Goal: Task Accomplishment & Management: Use online tool/utility

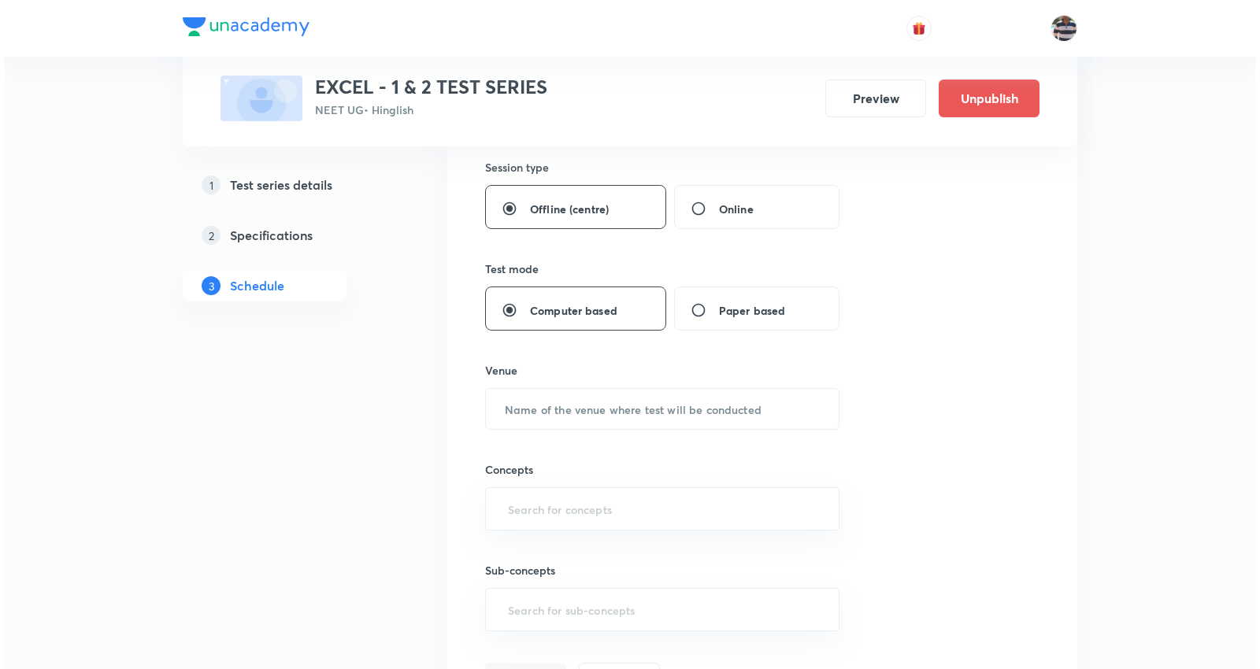
scroll to position [2366, 0]
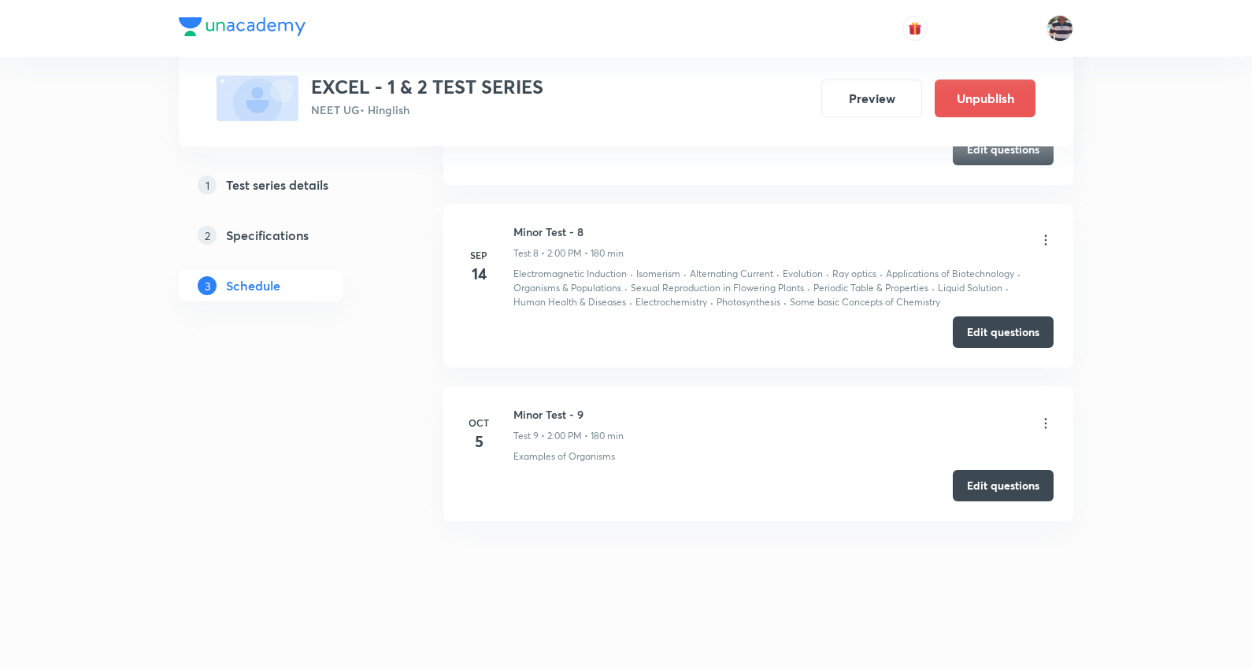
click at [1049, 424] on icon at bounding box center [1046, 424] width 16 height 16
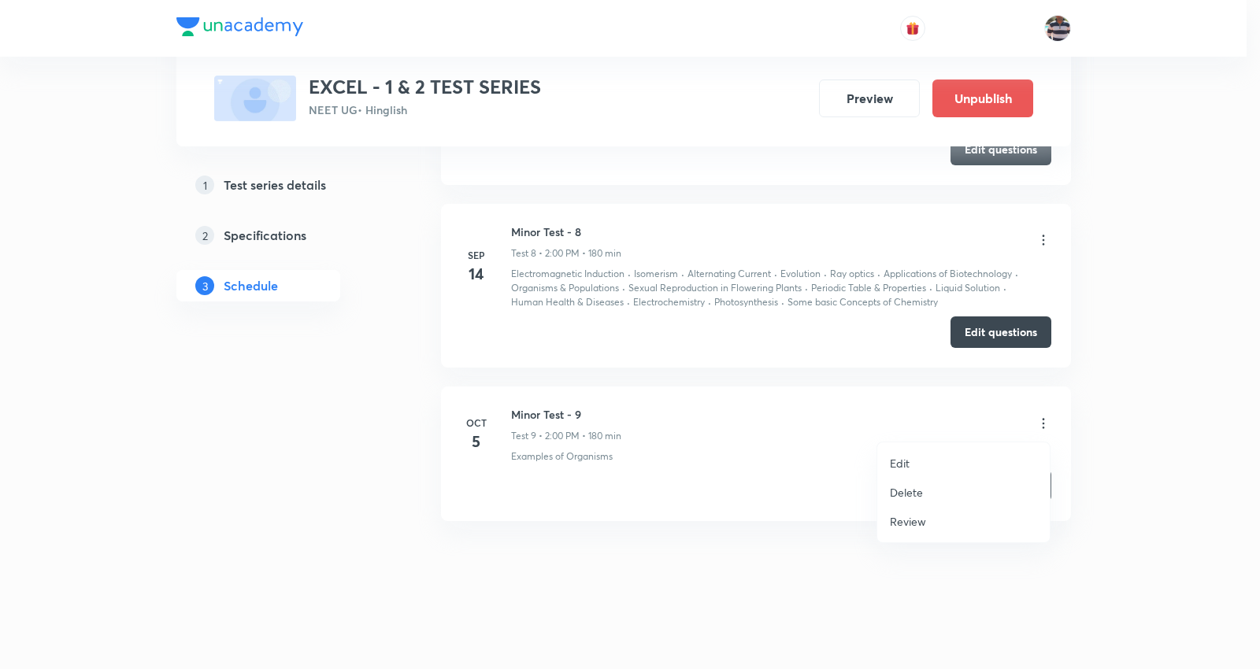
click at [910, 472] on li "Edit" at bounding box center [963, 463] width 172 height 29
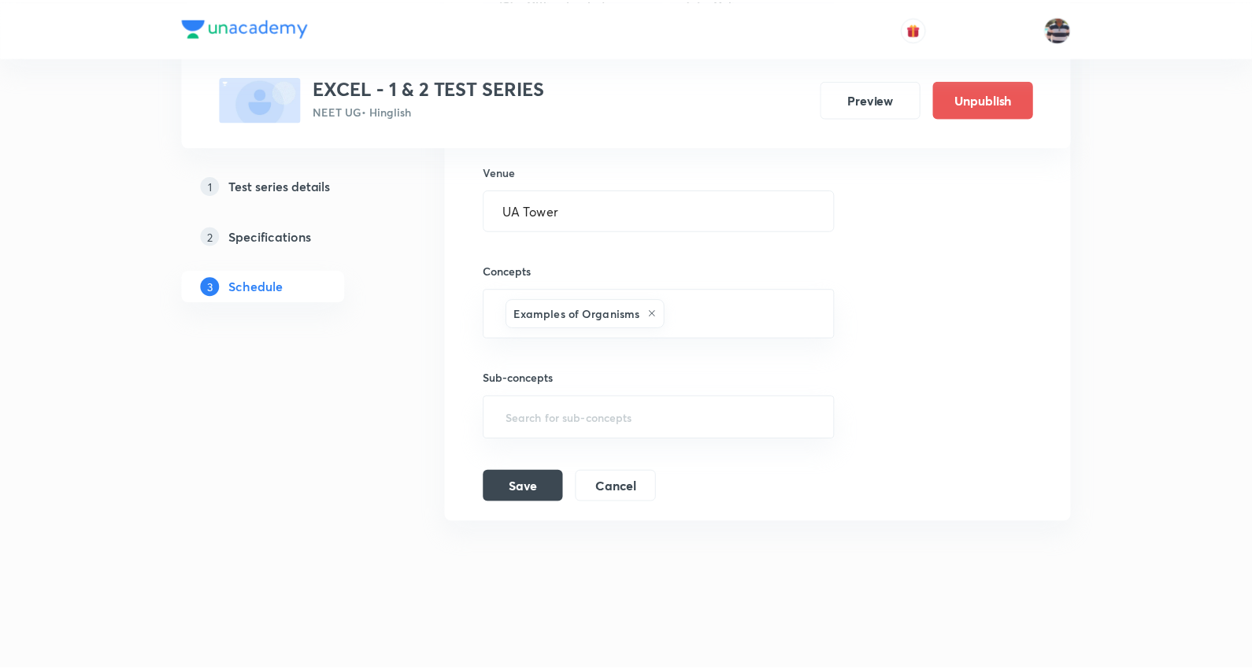
scroll to position [2208, 0]
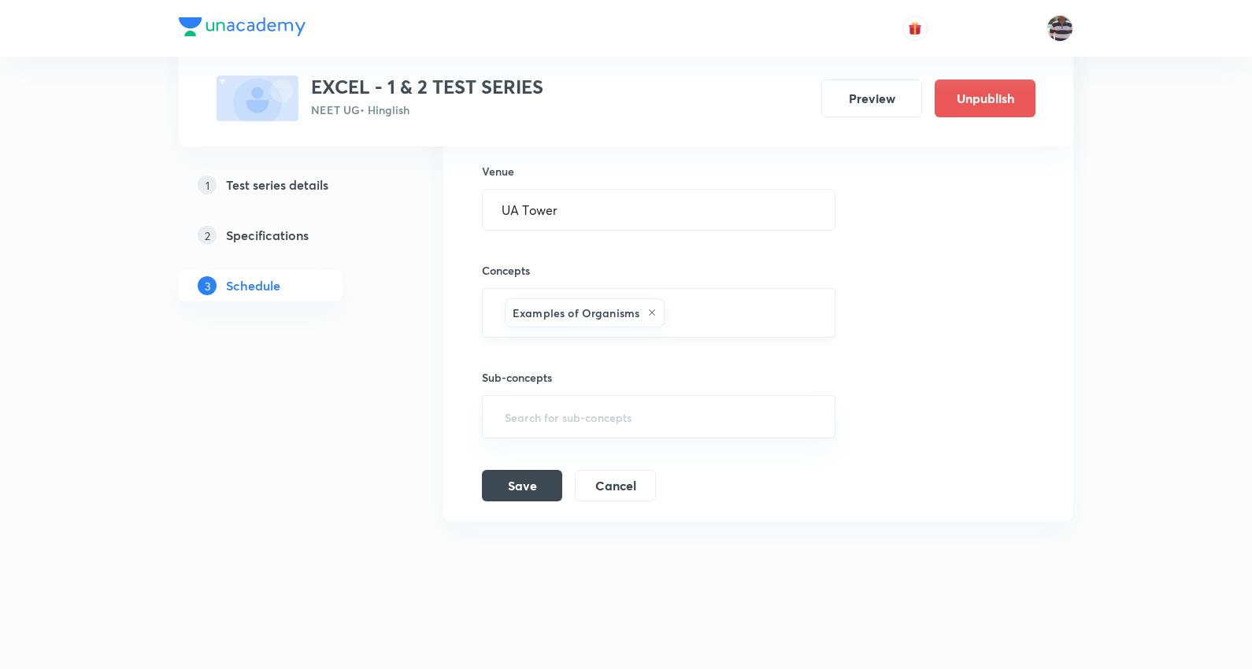
click at [647, 309] on icon at bounding box center [651, 312] width 9 height 9
click at [649, 311] on input "text" at bounding box center [658, 316] width 314 height 29
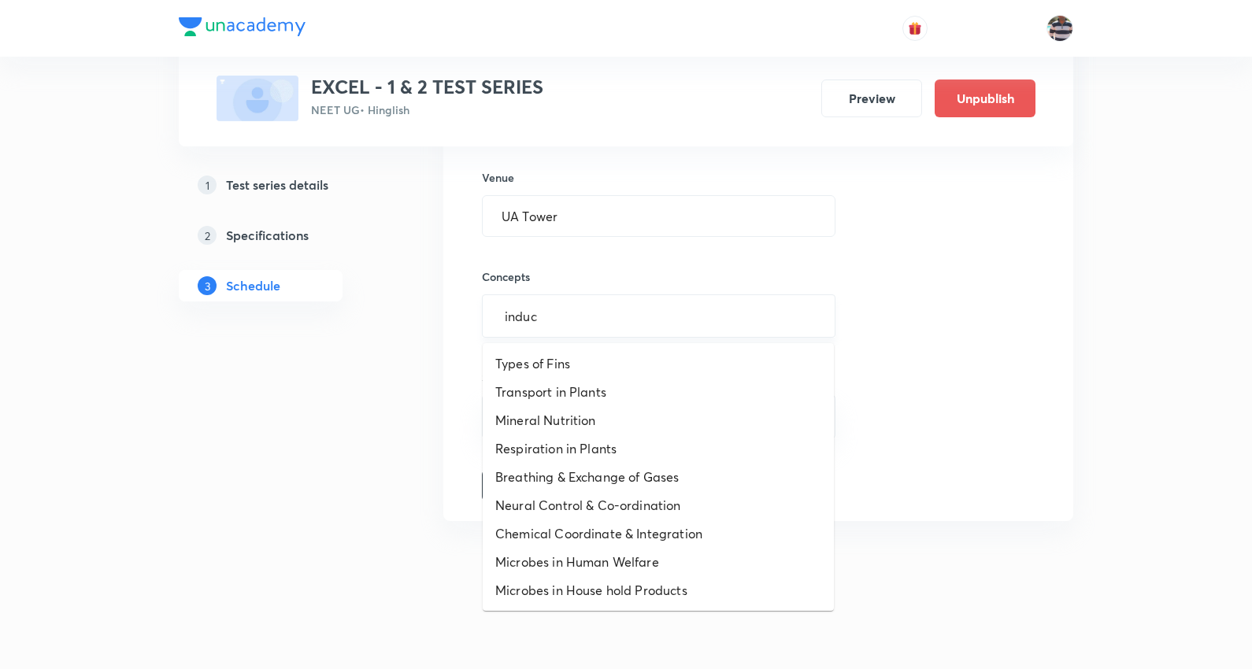
type input "induct"
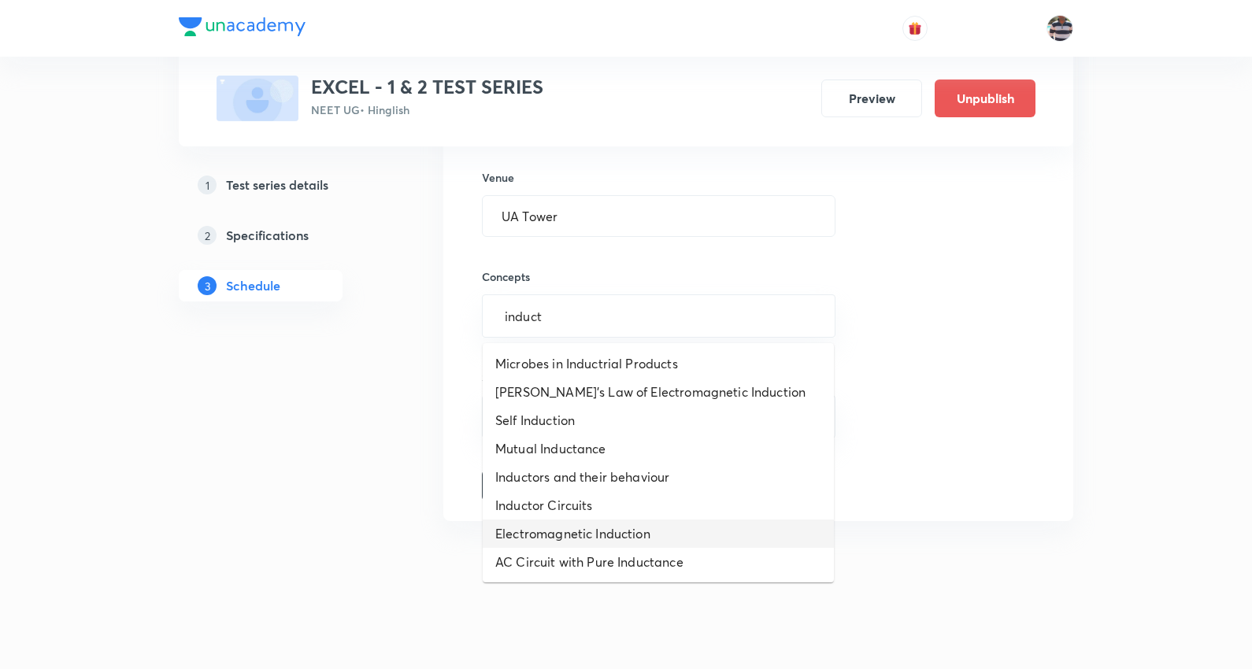
click at [608, 531] on li "Electromagnetic Induction" at bounding box center [658, 534] width 351 height 28
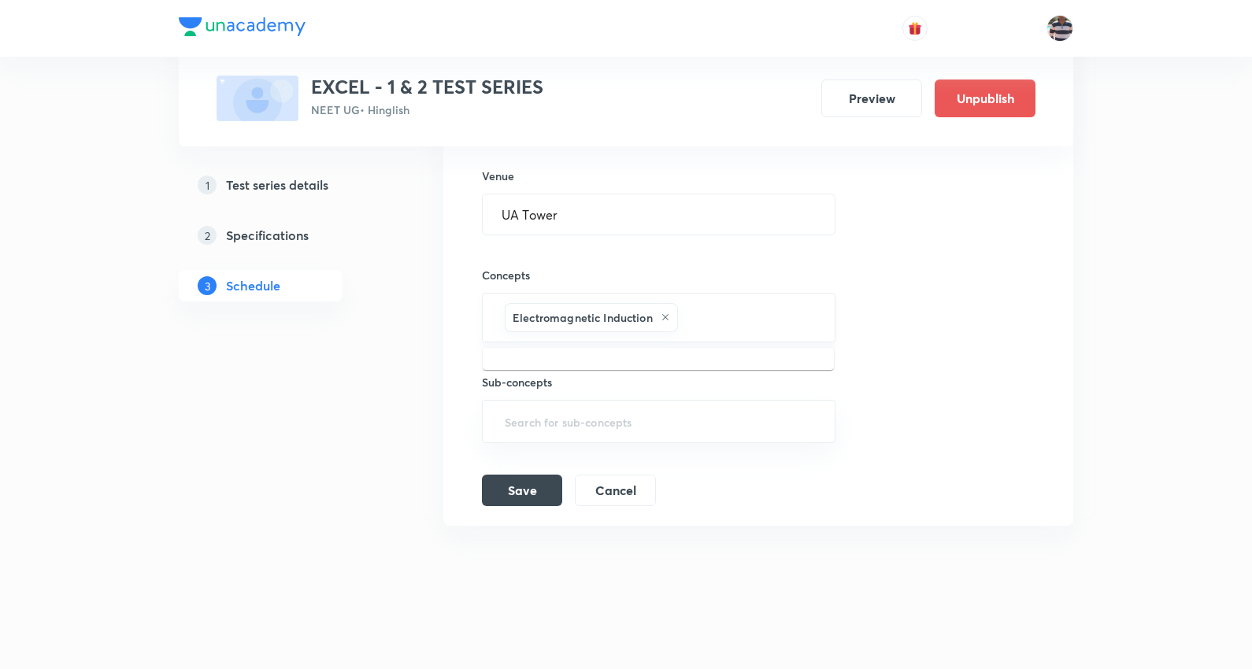
click at [703, 325] on input "text" at bounding box center [748, 317] width 135 height 29
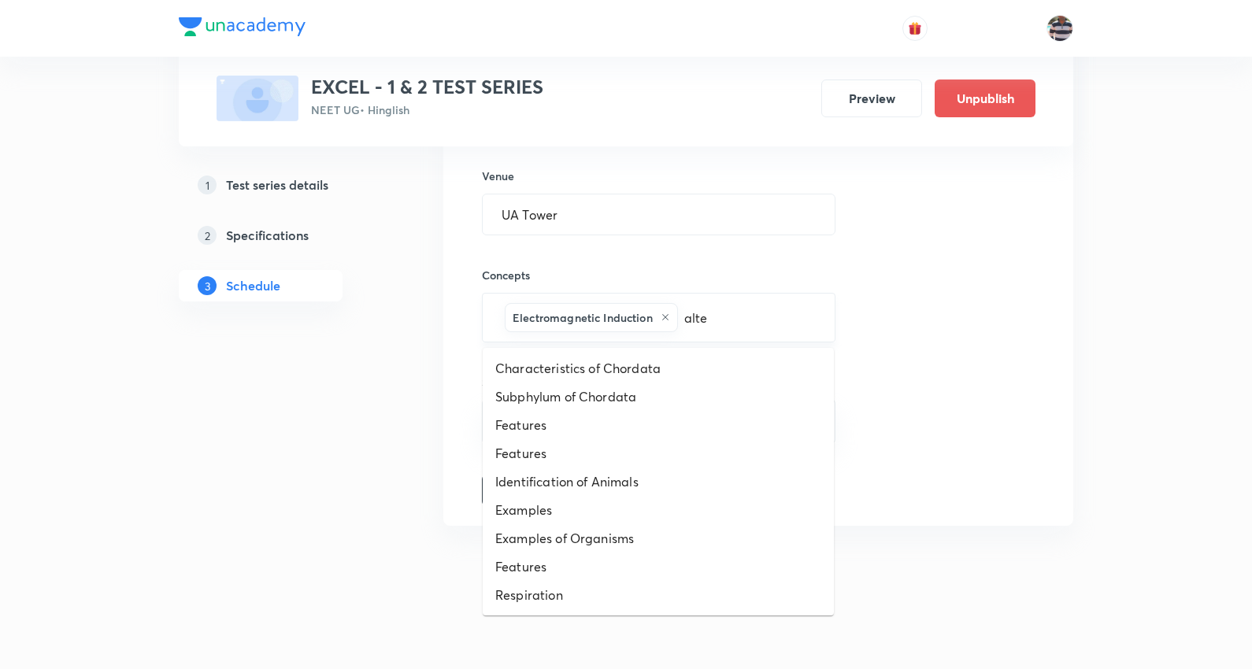
type input "alter"
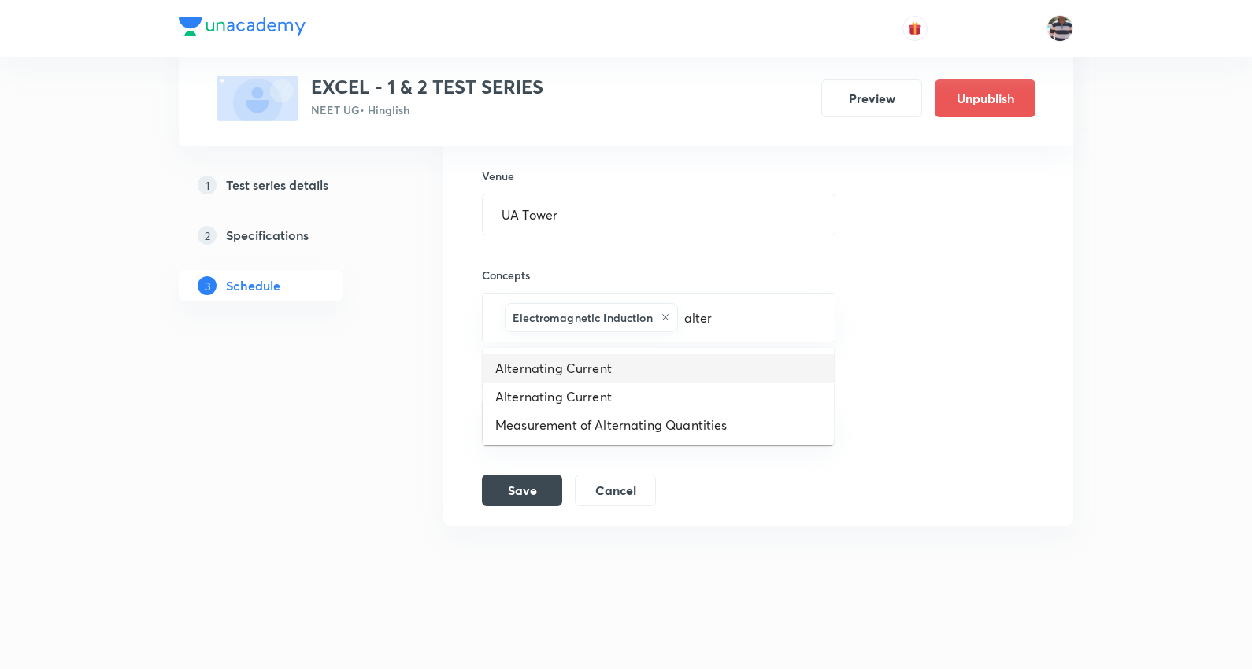
click at [579, 373] on li "Alternating Current" at bounding box center [658, 368] width 351 height 28
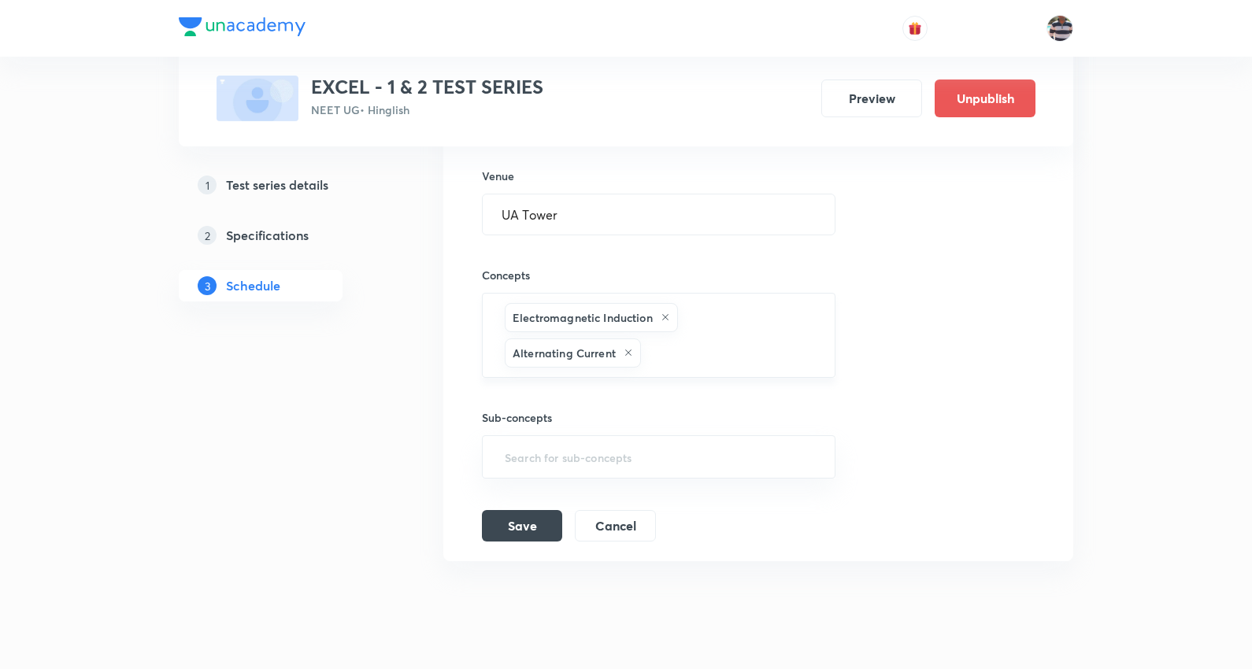
click at [670, 349] on input "text" at bounding box center [730, 353] width 172 height 29
type input "ray"
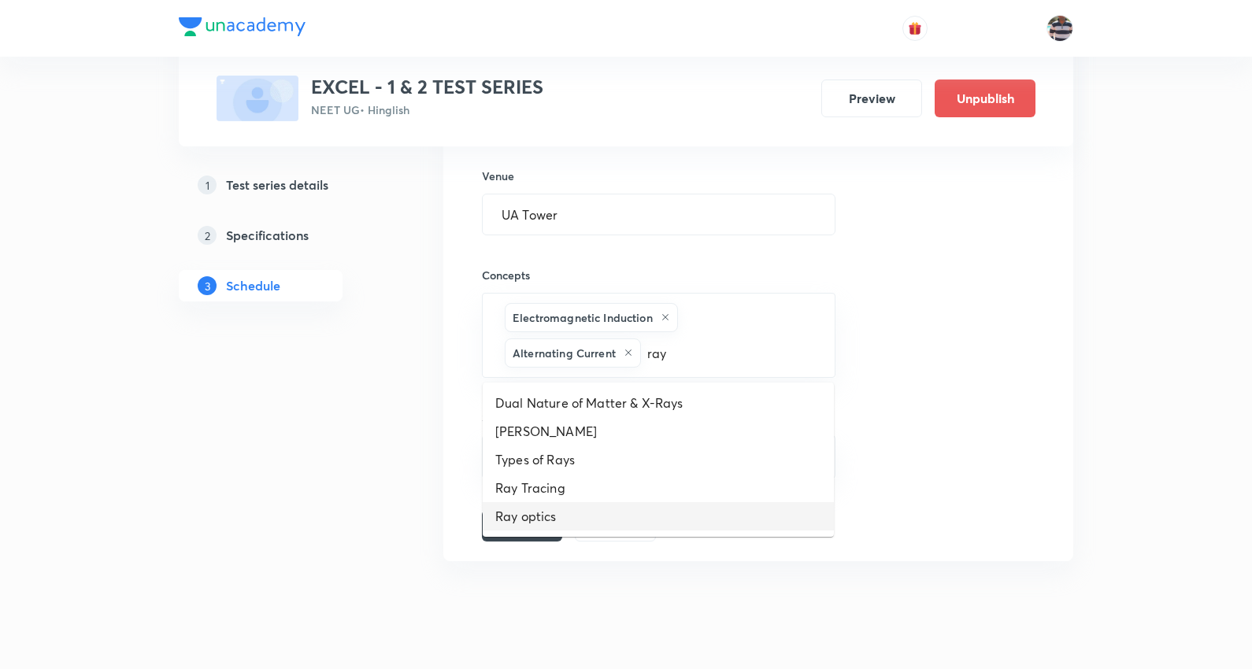
click at [544, 517] on li "Ray optics" at bounding box center [658, 516] width 351 height 28
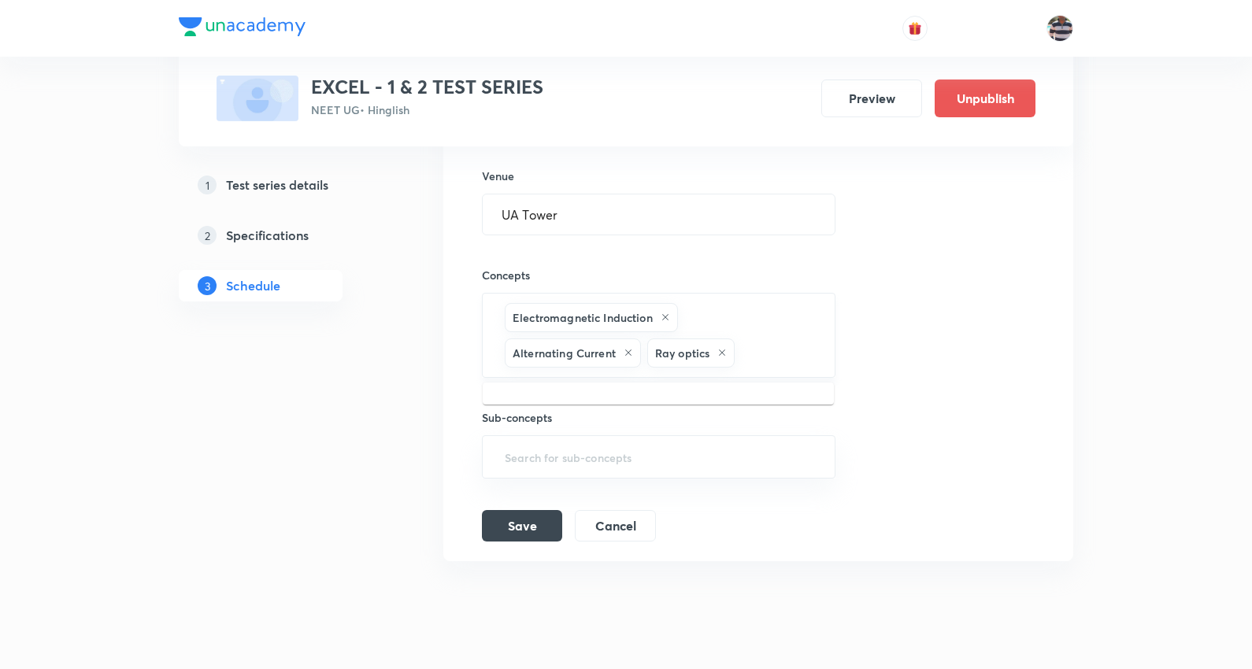
click at [766, 365] on input "text" at bounding box center [776, 353] width 77 height 29
click at [785, 349] on input "text" at bounding box center [776, 353] width 77 height 29
type input "perio"
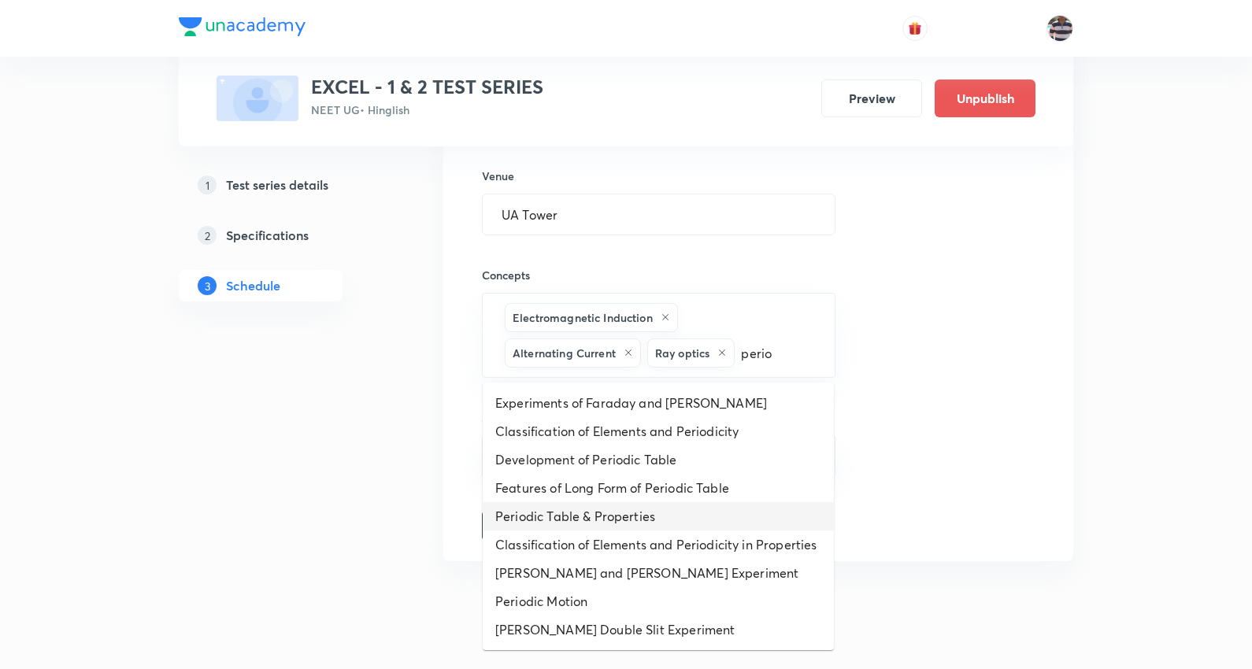
click at [635, 510] on li "Periodic Table & Properties" at bounding box center [658, 516] width 351 height 28
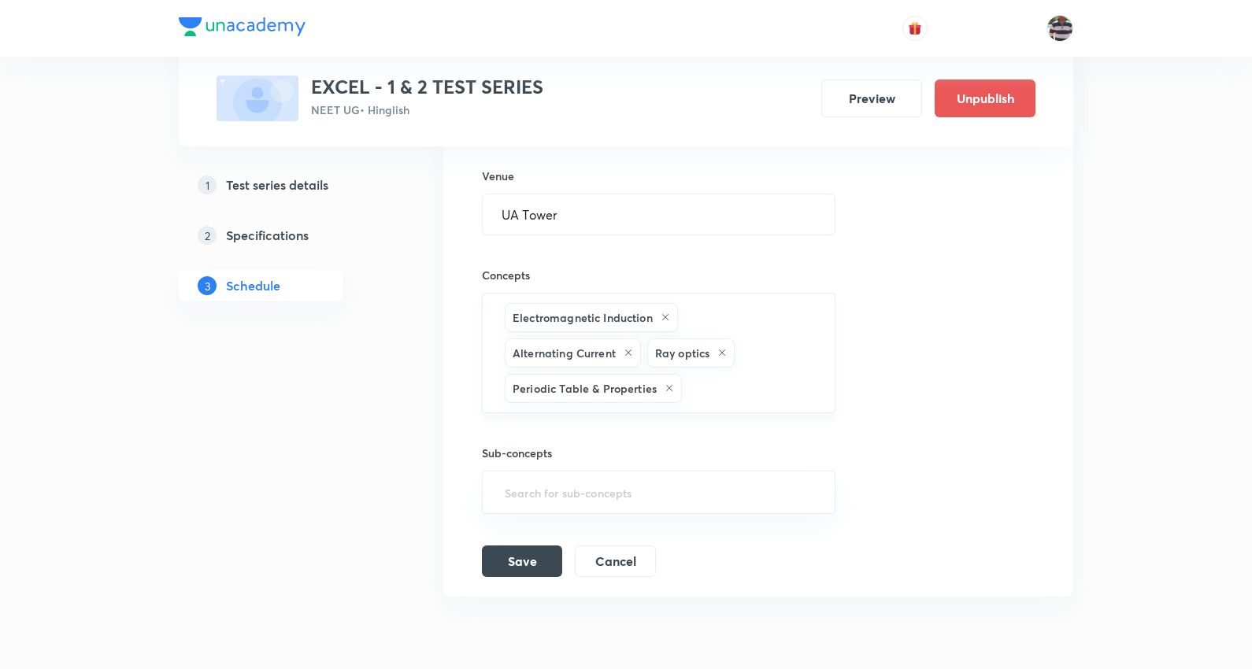
click at [709, 387] on input "text" at bounding box center [750, 388] width 131 height 29
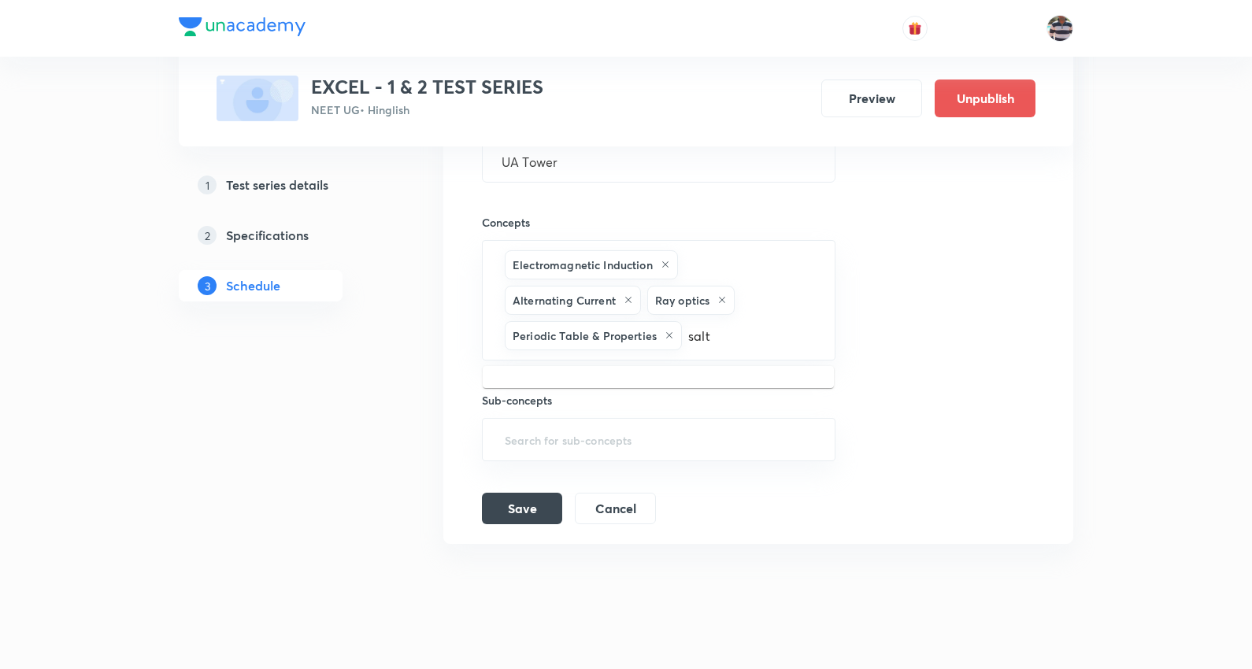
scroll to position [2280, 0]
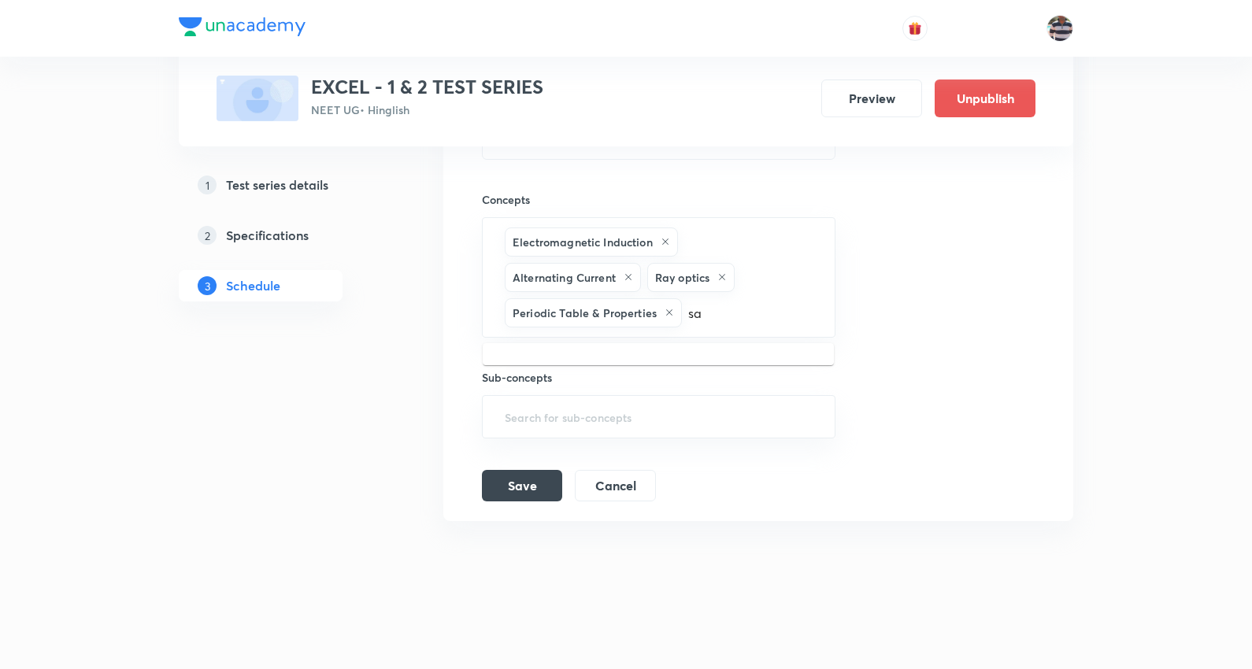
type input "s"
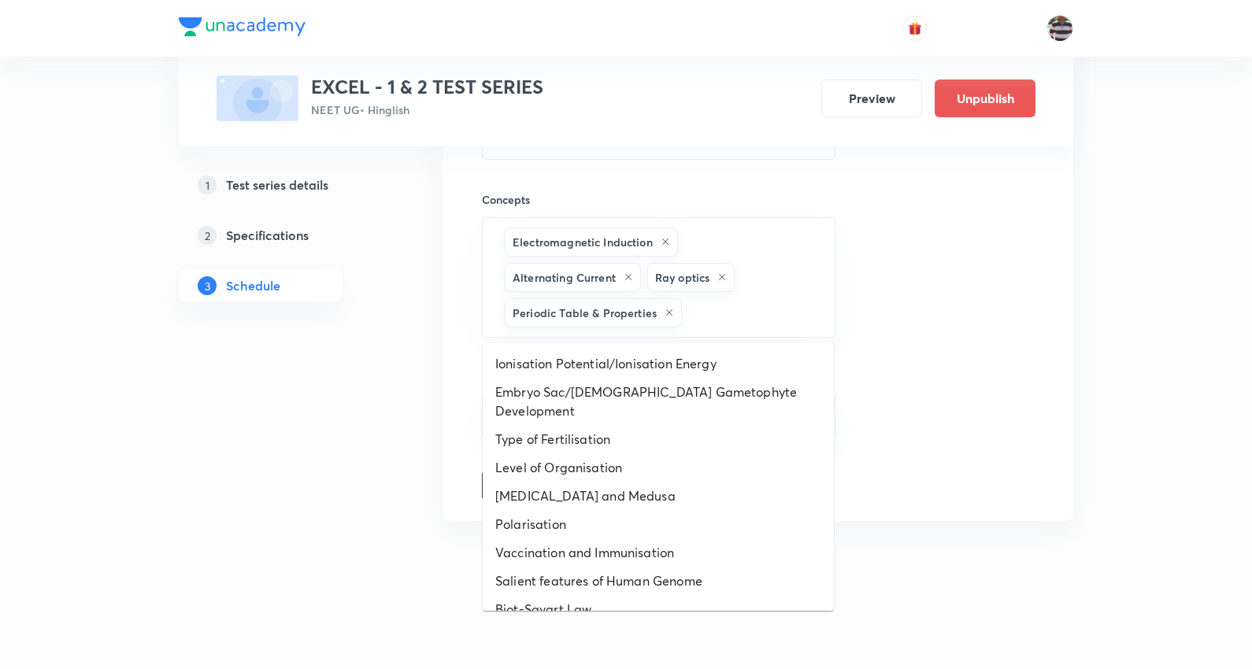
scroll to position [2244, 0]
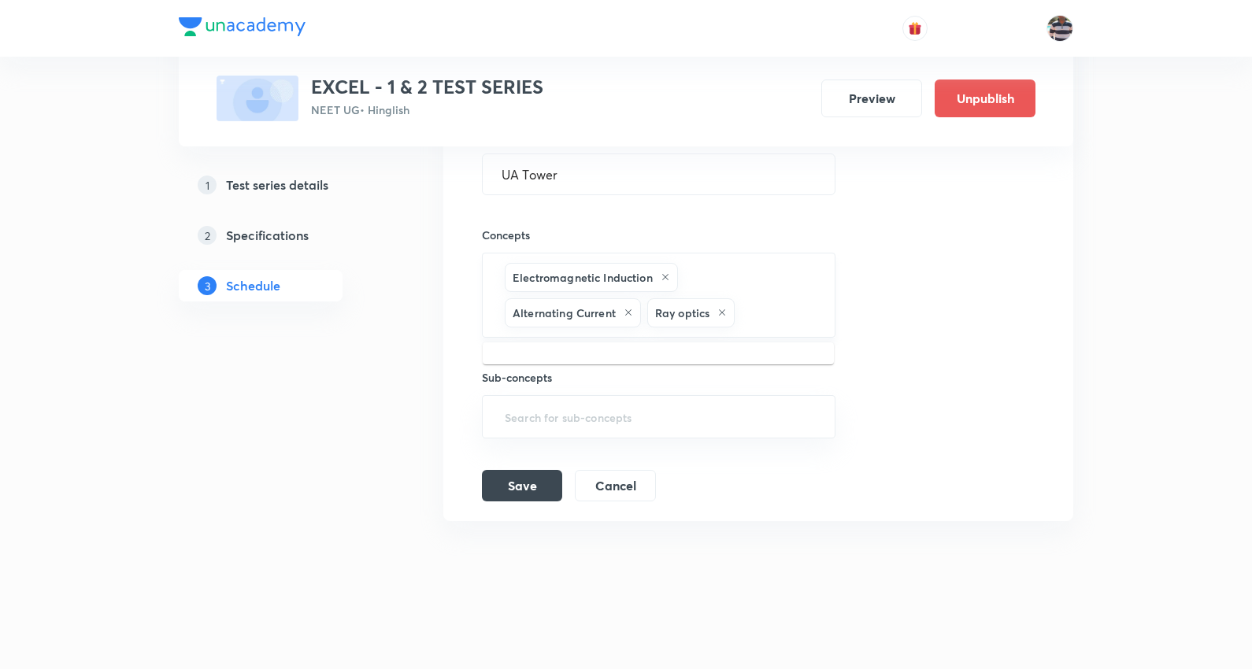
click at [753, 310] on input "text" at bounding box center [776, 312] width 77 height 29
type input "perio"
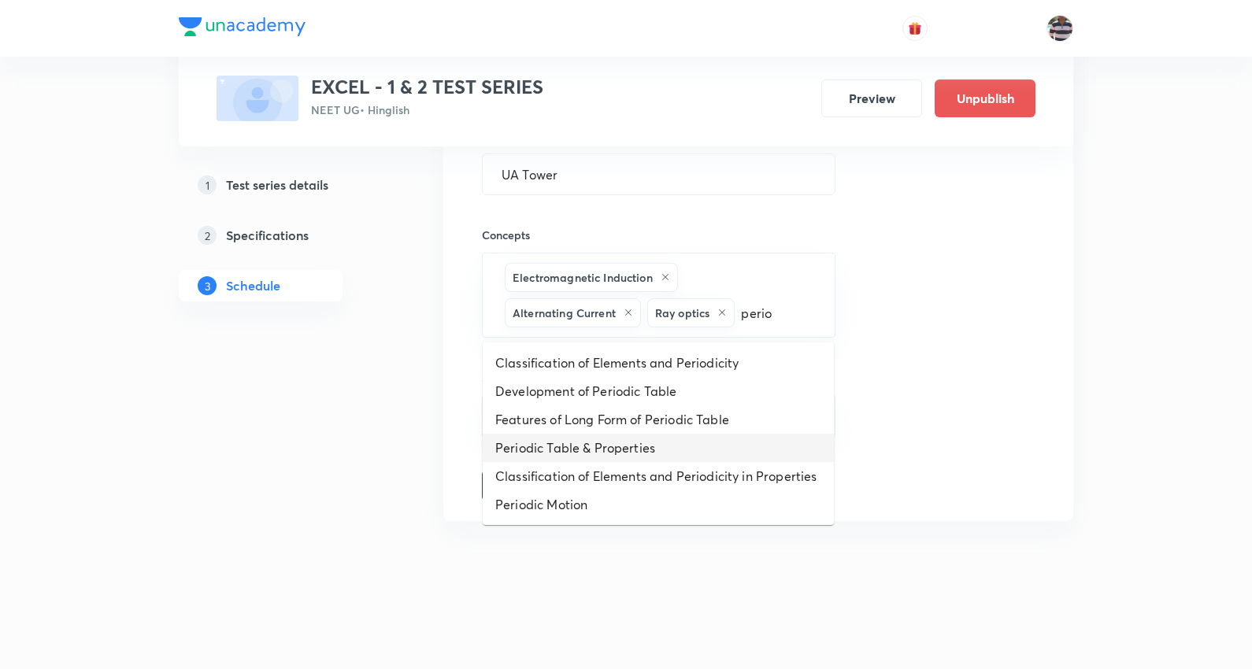
click at [572, 442] on li "Periodic Table & Properties" at bounding box center [658, 448] width 351 height 28
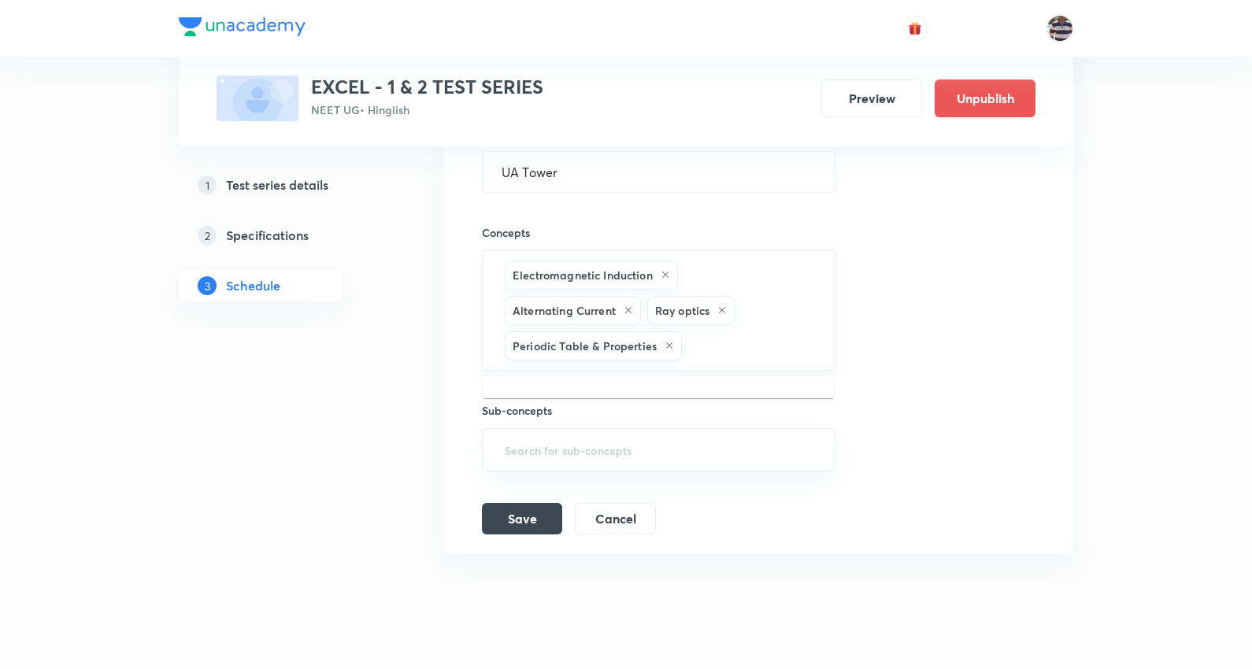
click at [705, 343] on input "text" at bounding box center [750, 345] width 131 height 29
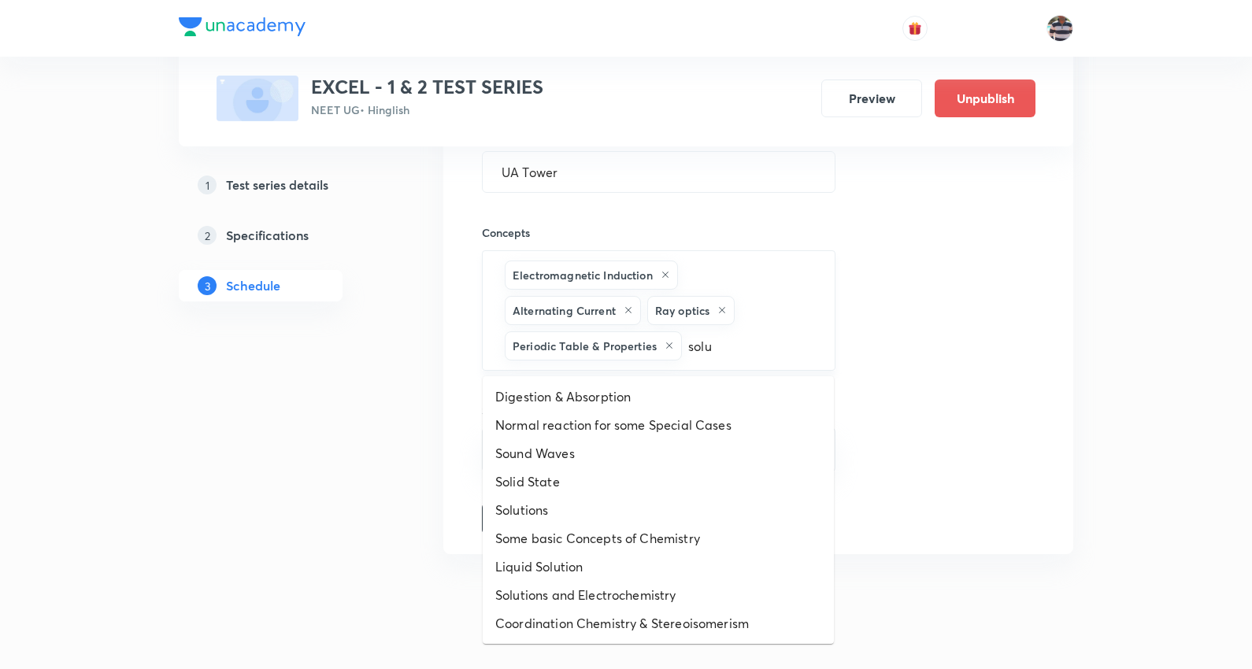
type input "solut"
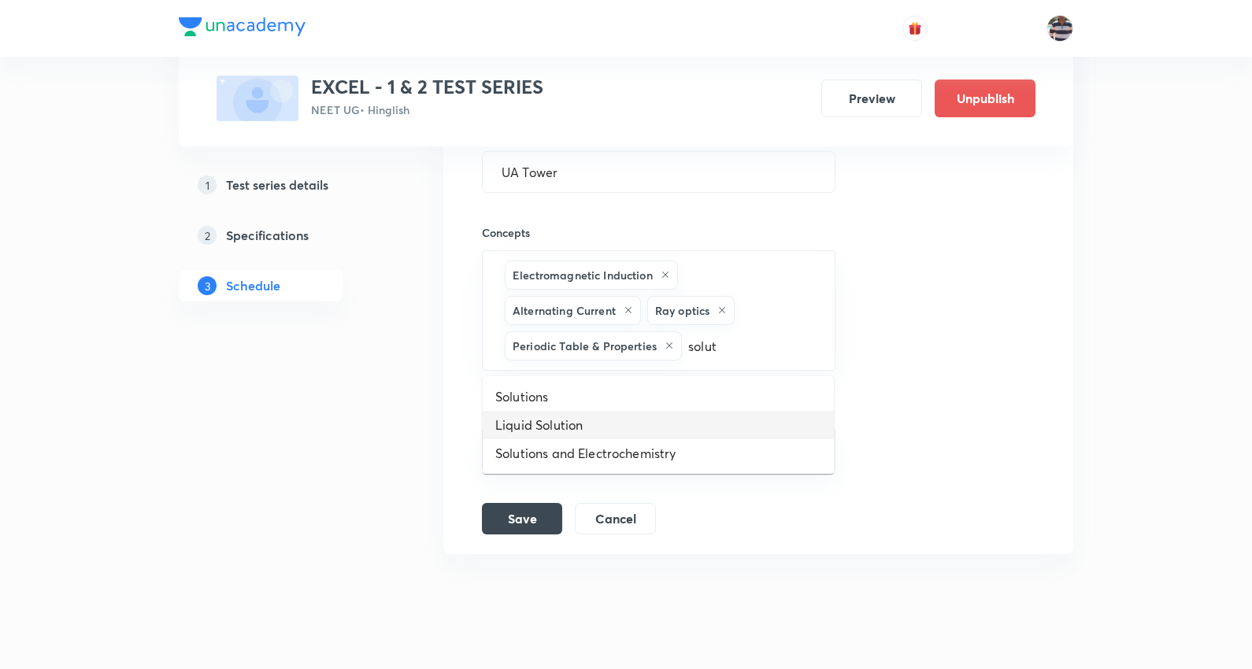
click at [572, 417] on li "Liquid Solution" at bounding box center [658, 425] width 351 height 28
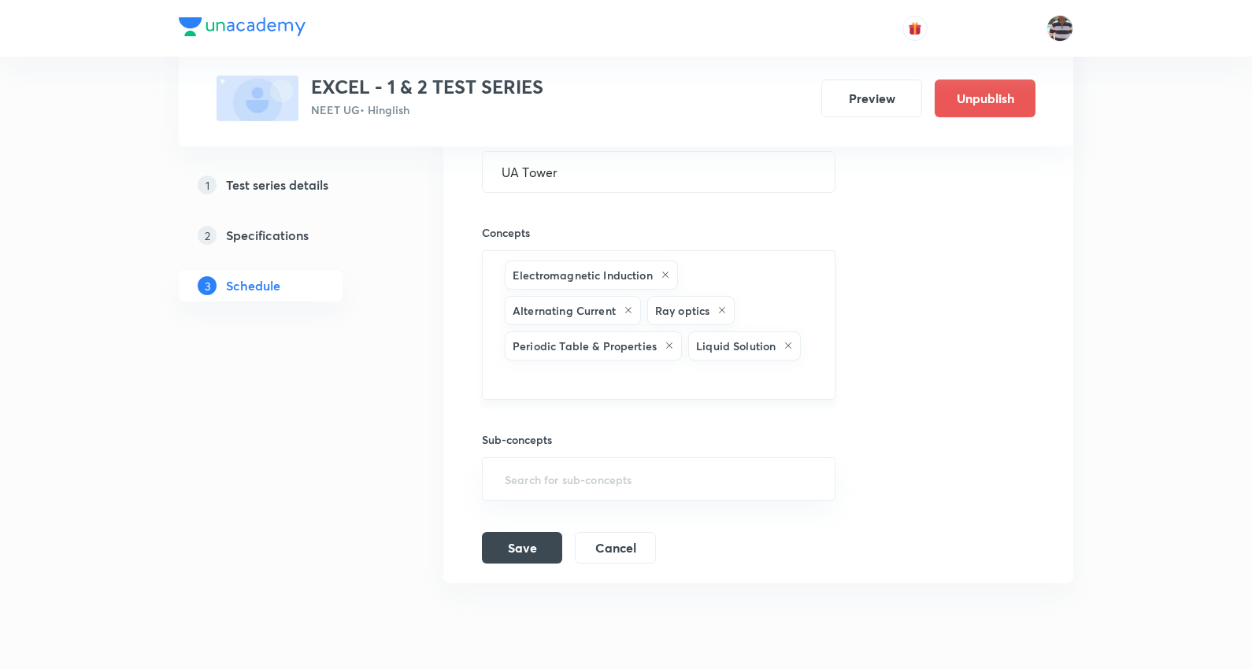
click at [687, 384] on input "text" at bounding box center [658, 378] width 314 height 29
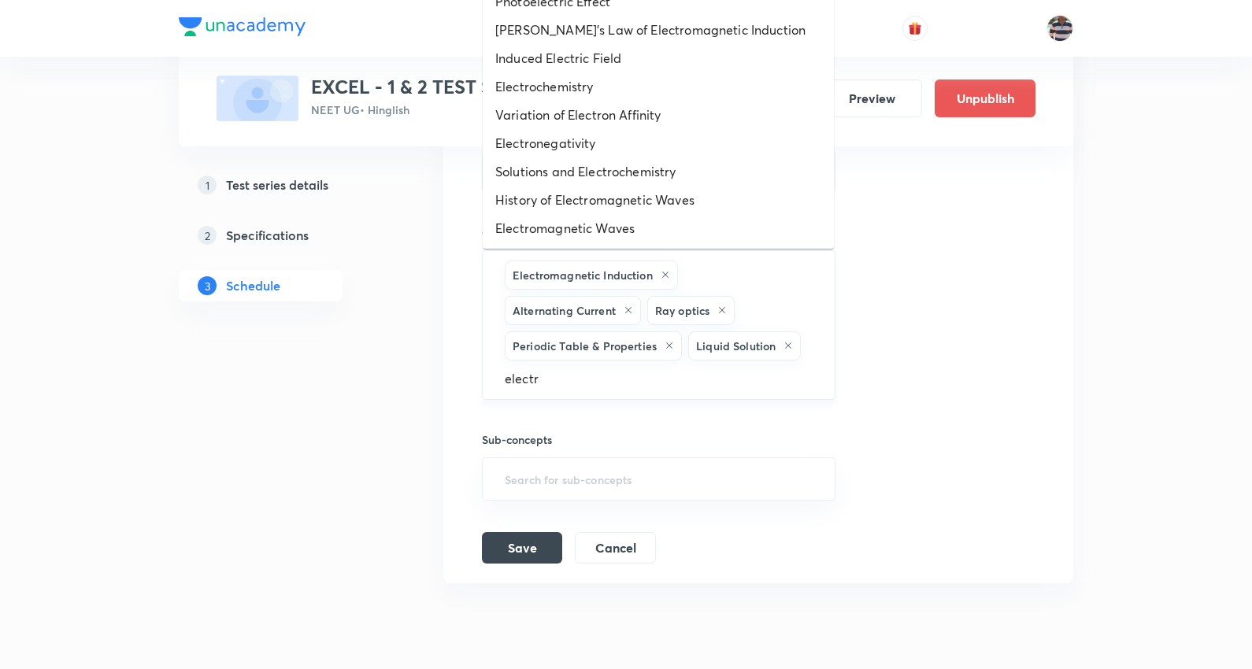
type input "electro"
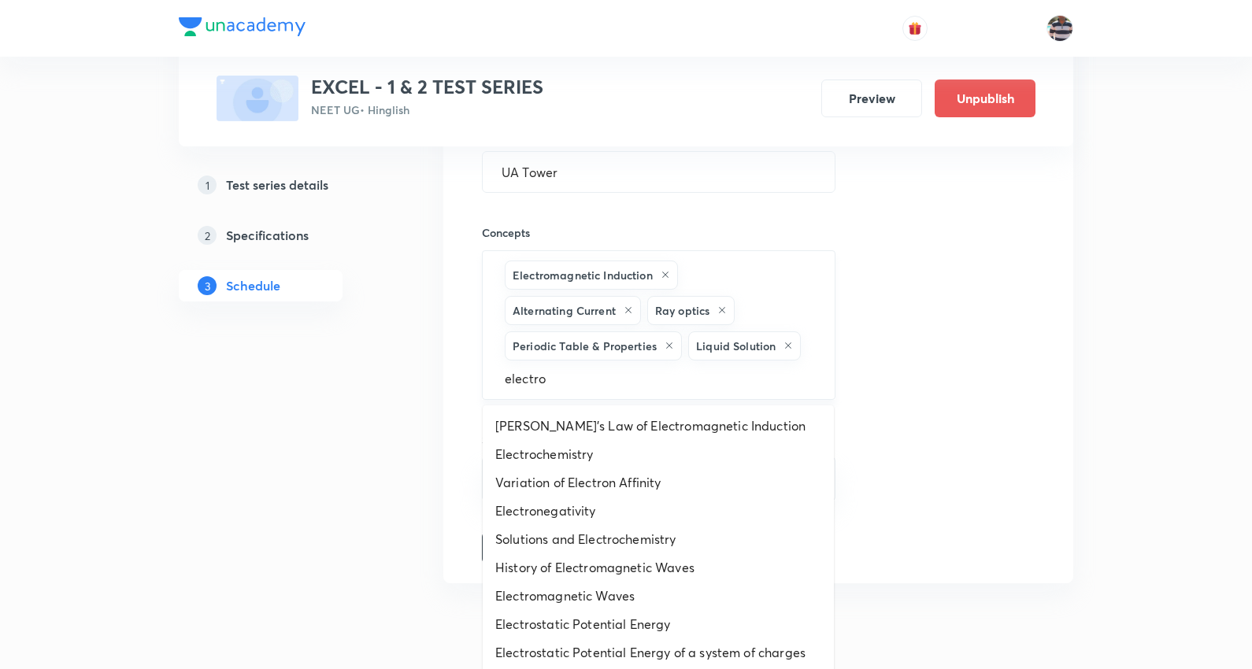
scroll to position [2309, 0]
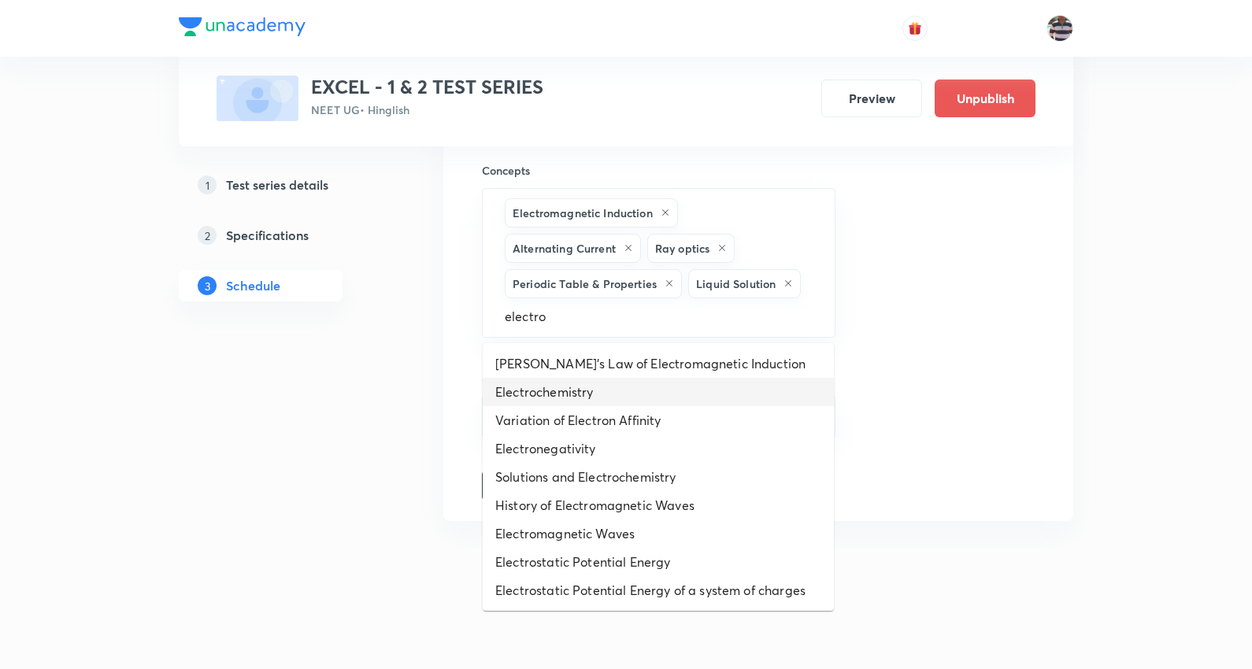
click at [598, 387] on li "Electrochemistry" at bounding box center [658, 392] width 351 height 28
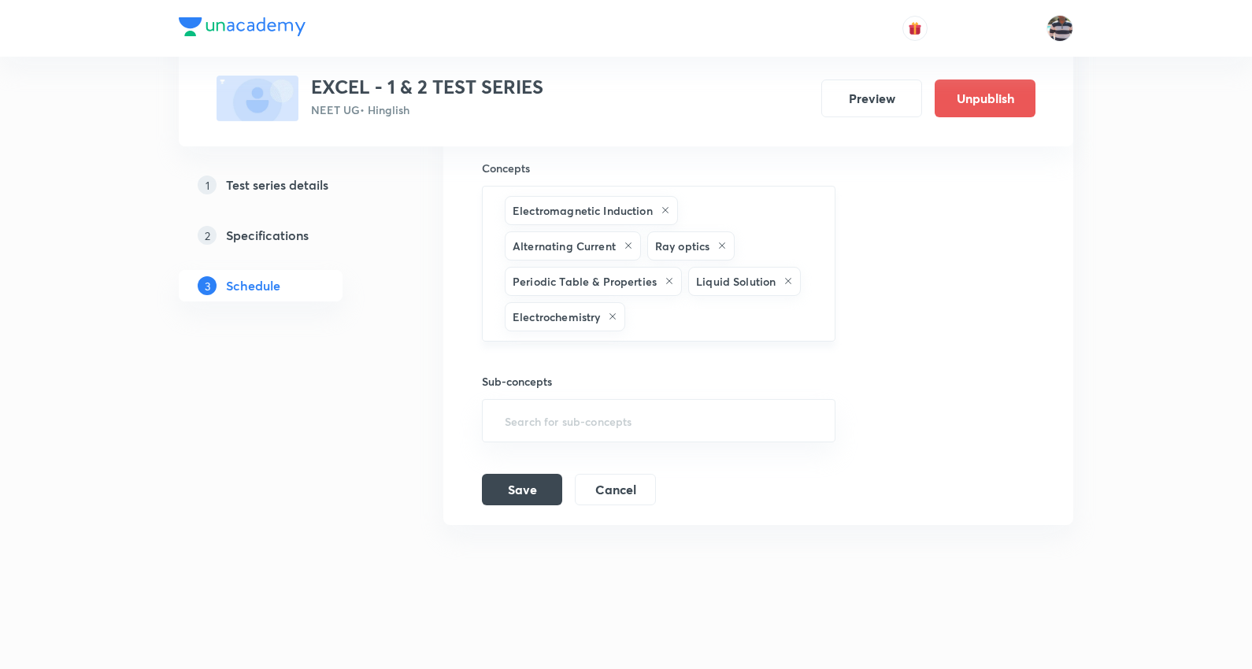
click at [654, 309] on input "text" at bounding box center [721, 316] width 187 height 29
type input "s"
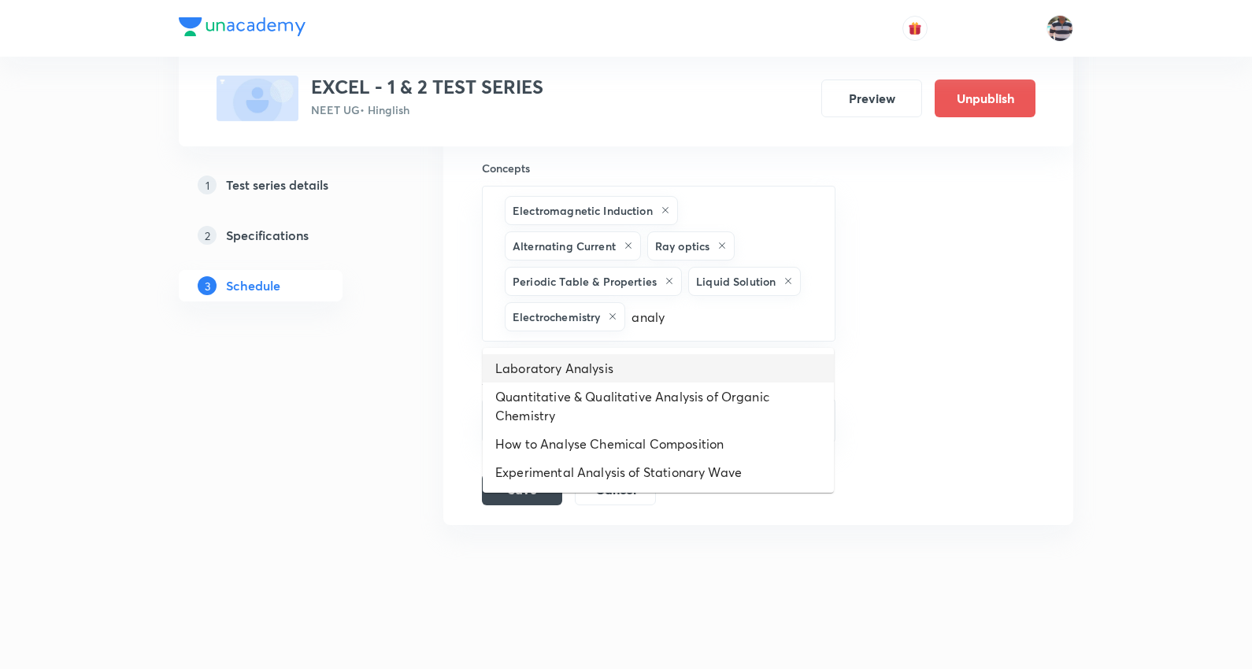
type input "analy"
drag, startPoint x: 940, startPoint y: 398, endPoint x: 782, endPoint y: 300, distance: 185.9
click at [942, 391] on div "Test title 14/99 [MEDICAL_DATA] - 9 ​ Schedule for [DATE] 2:00 PM ​ Duration (i…" at bounding box center [758, 13] width 553 height 983
click at [716, 319] on input "text" at bounding box center [721, 316] width 187 height 29
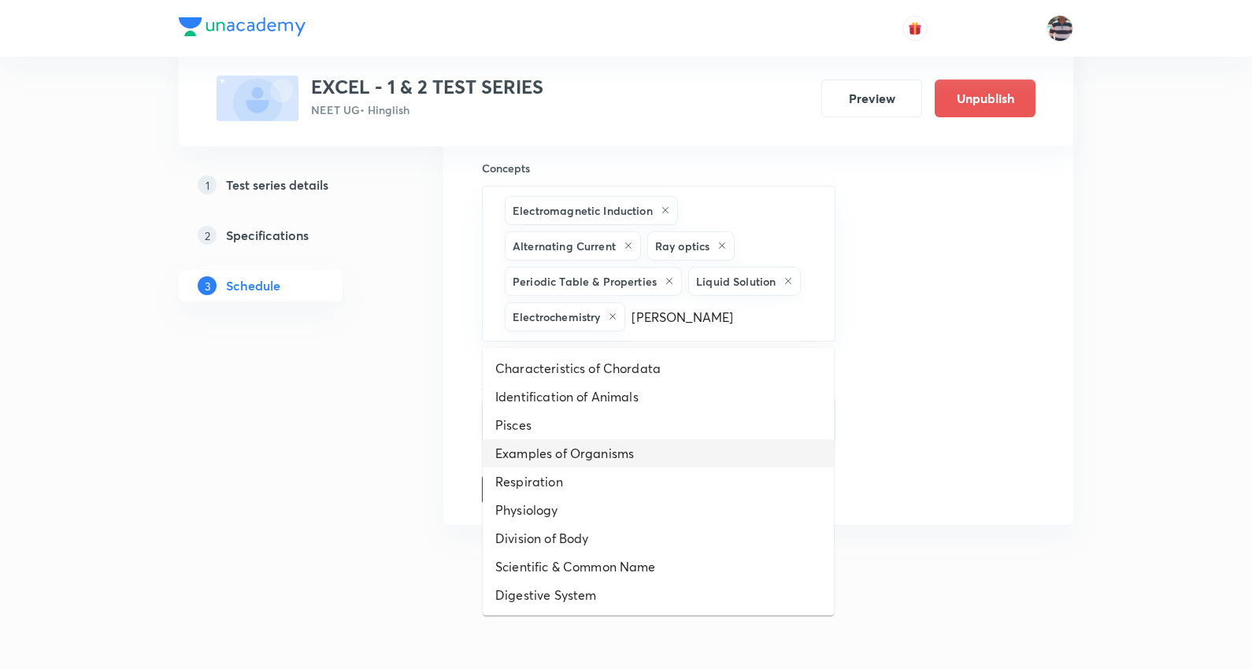
type input "isomer"
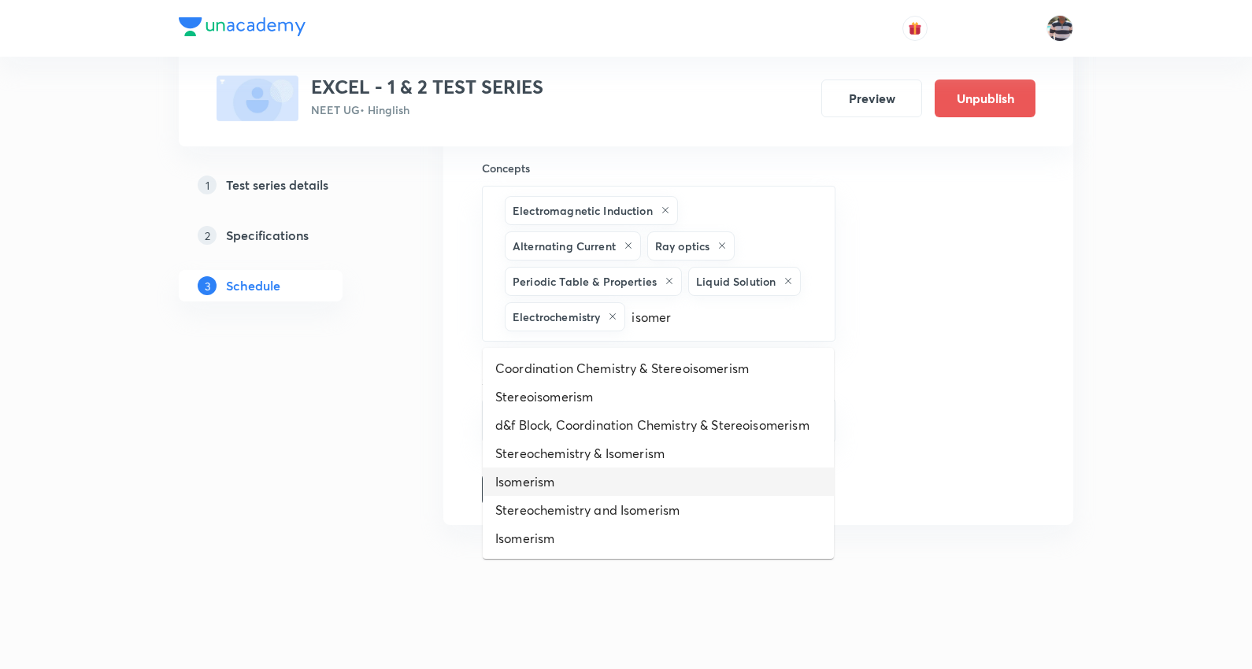
click at [552, 484] on li "Isomerism" at bounding box center [658, 482] width 351 height 28
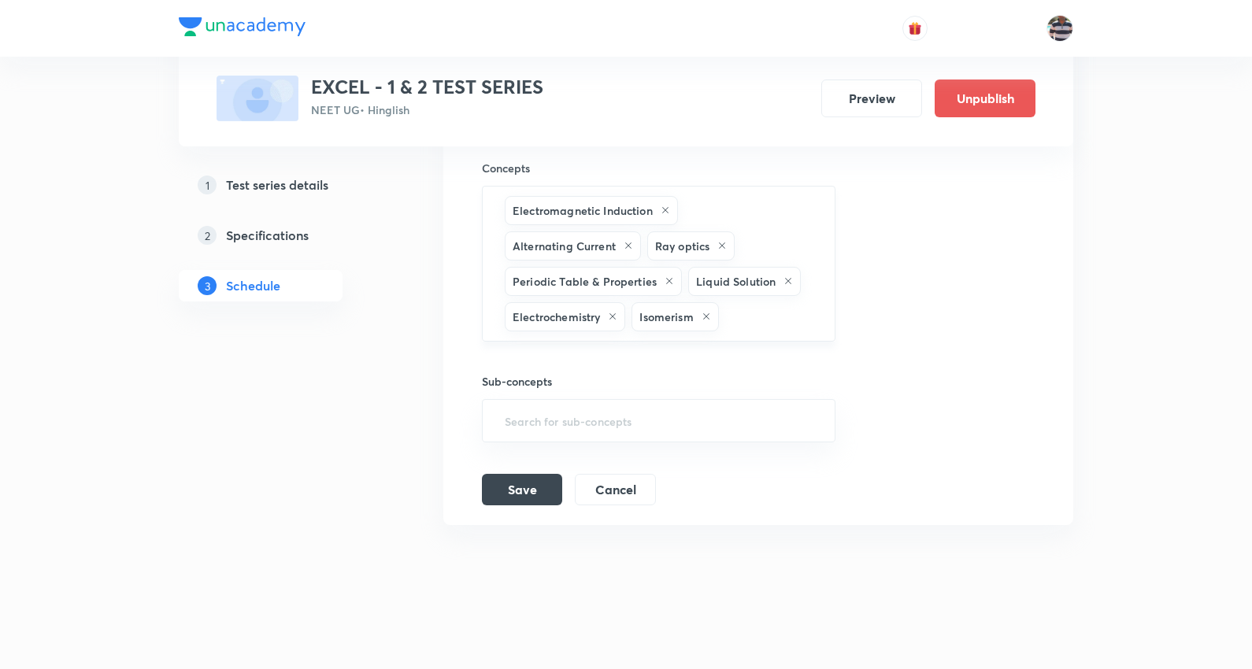
click at [754, 309] on input "text" at bounding box center [769, 316] width 94 height 29
type input "some"
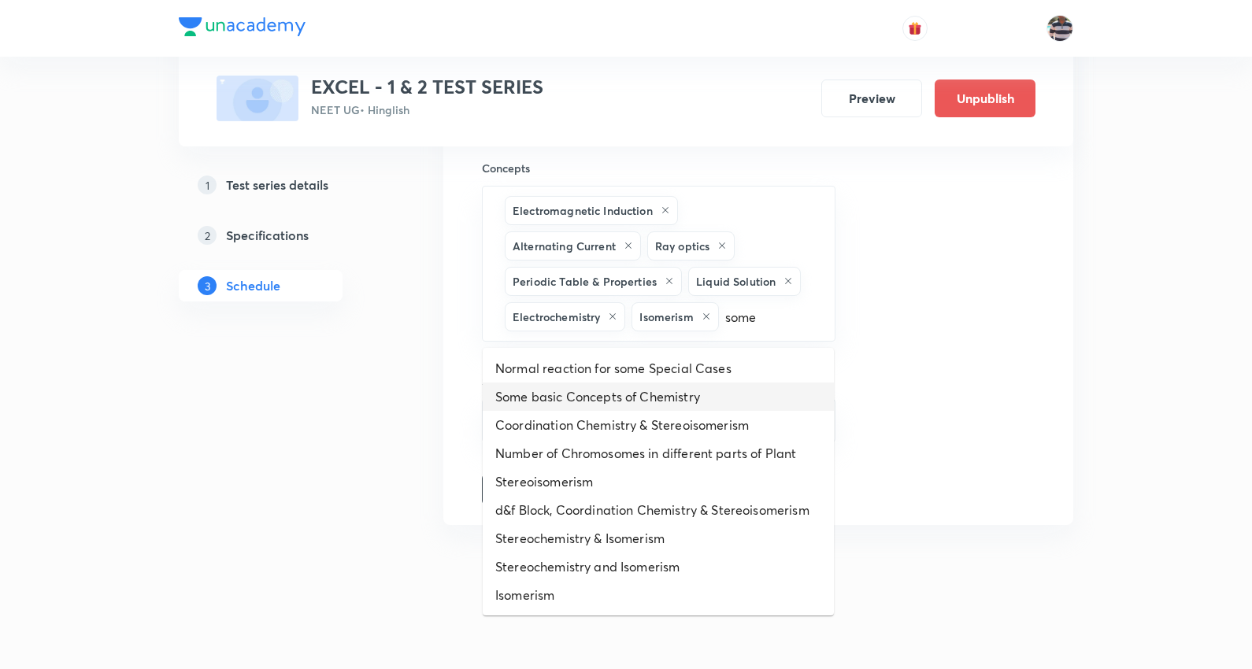
click at [664, 394] on li "Some basic Concepts of Chemistry" at bounding box center [658, 397] width 351 height 28
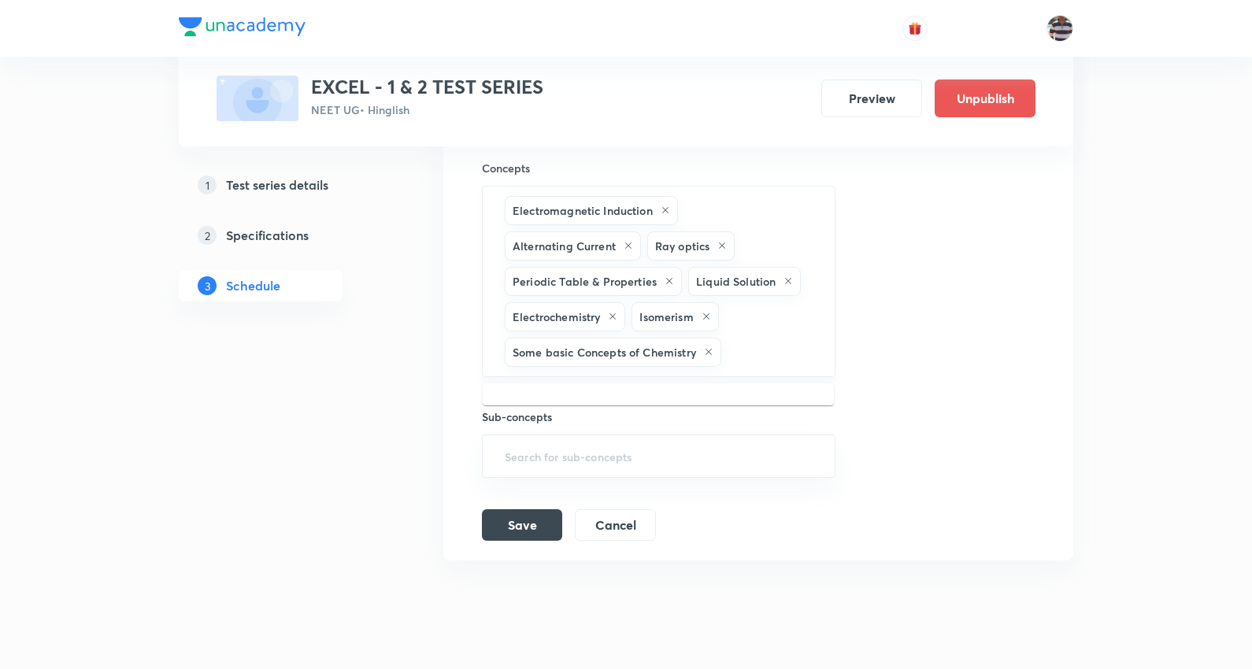
click at [746, 347] on input "text" at bounding box center [769, 352] width 91 height 29
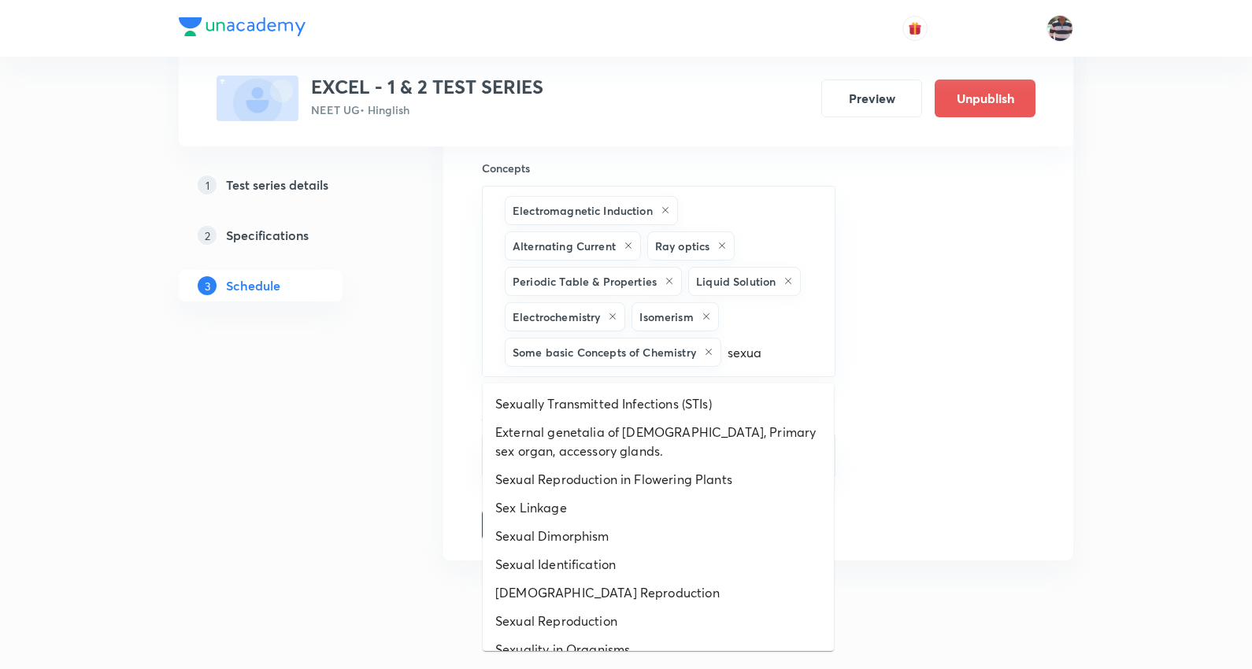
type input "sexual"
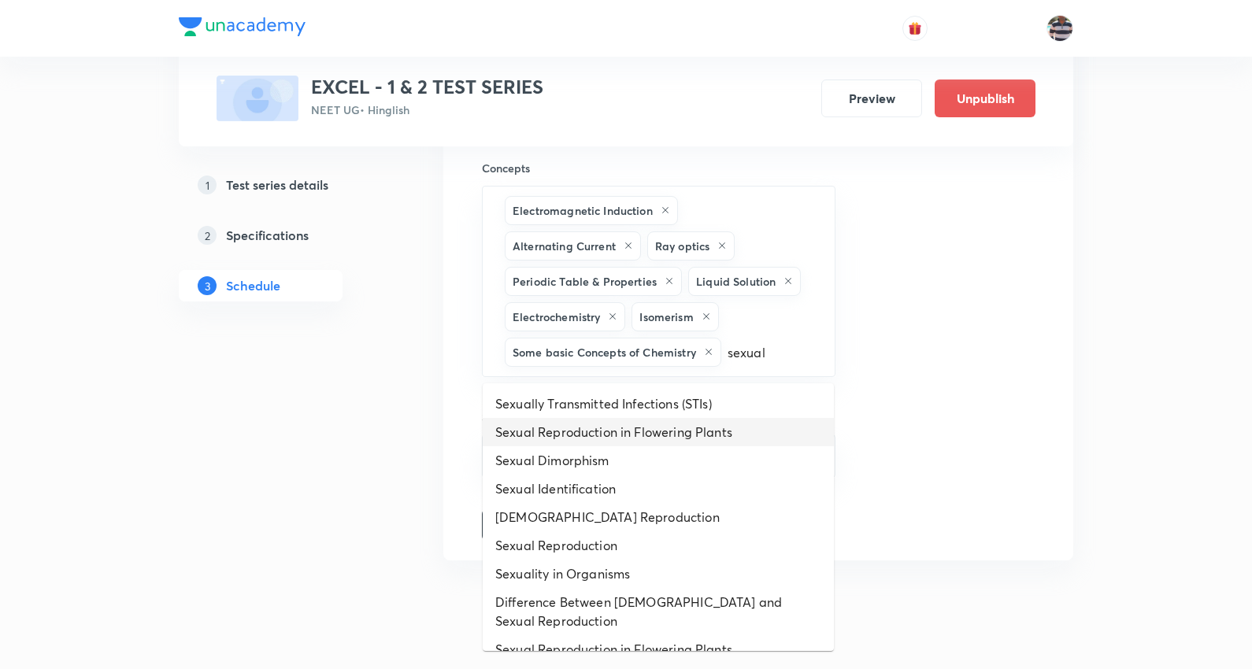
click at [678, 436] on li "Sexual Reproduction in Flowering Plants" at bounding box center [658, 432] width 351 height 28
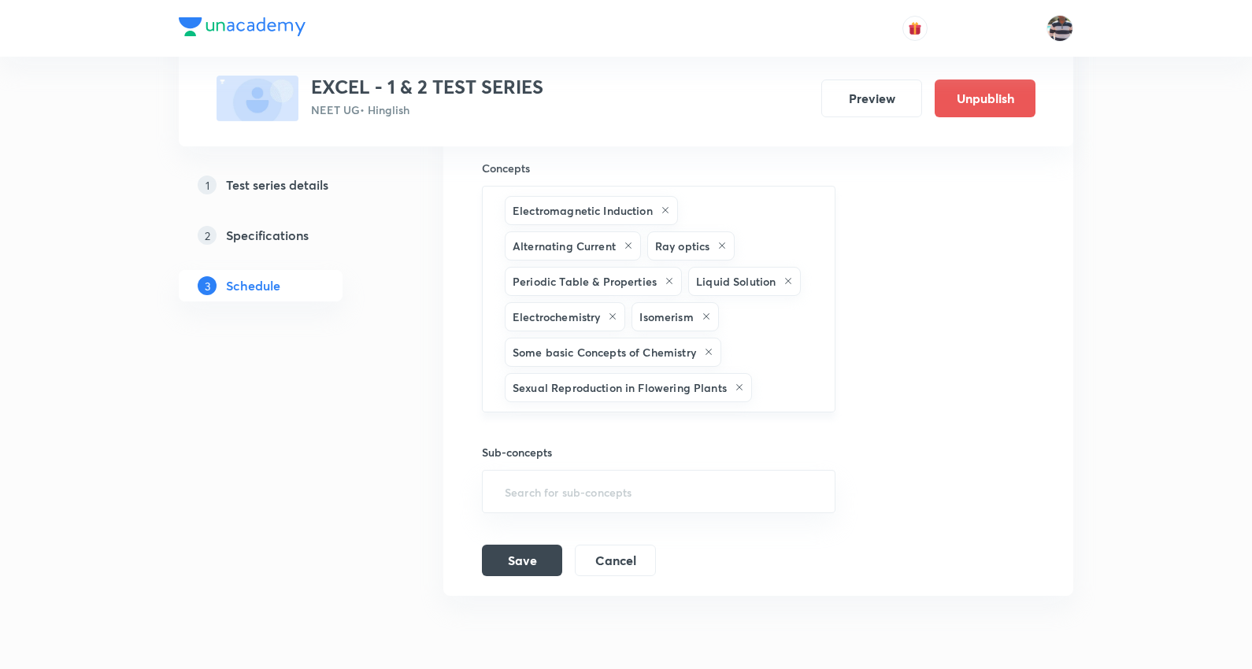
click at [773, 390] on input "text" at bounding box center [785, 387] width 61 height 29
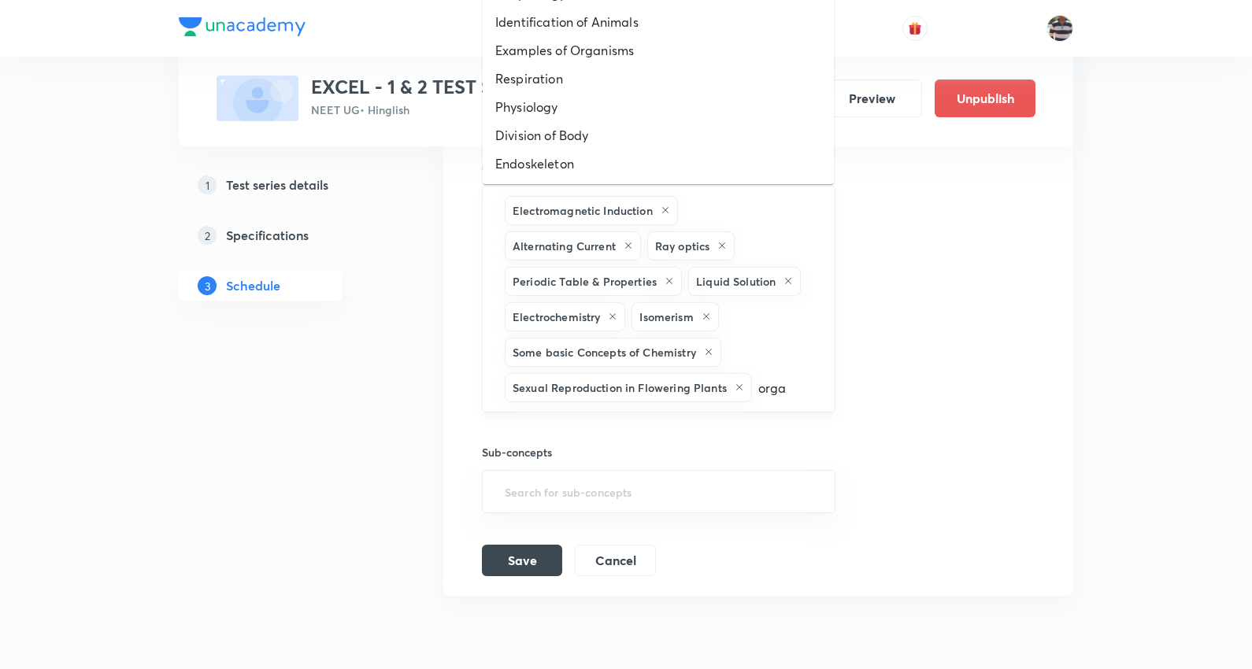
type input "organ"
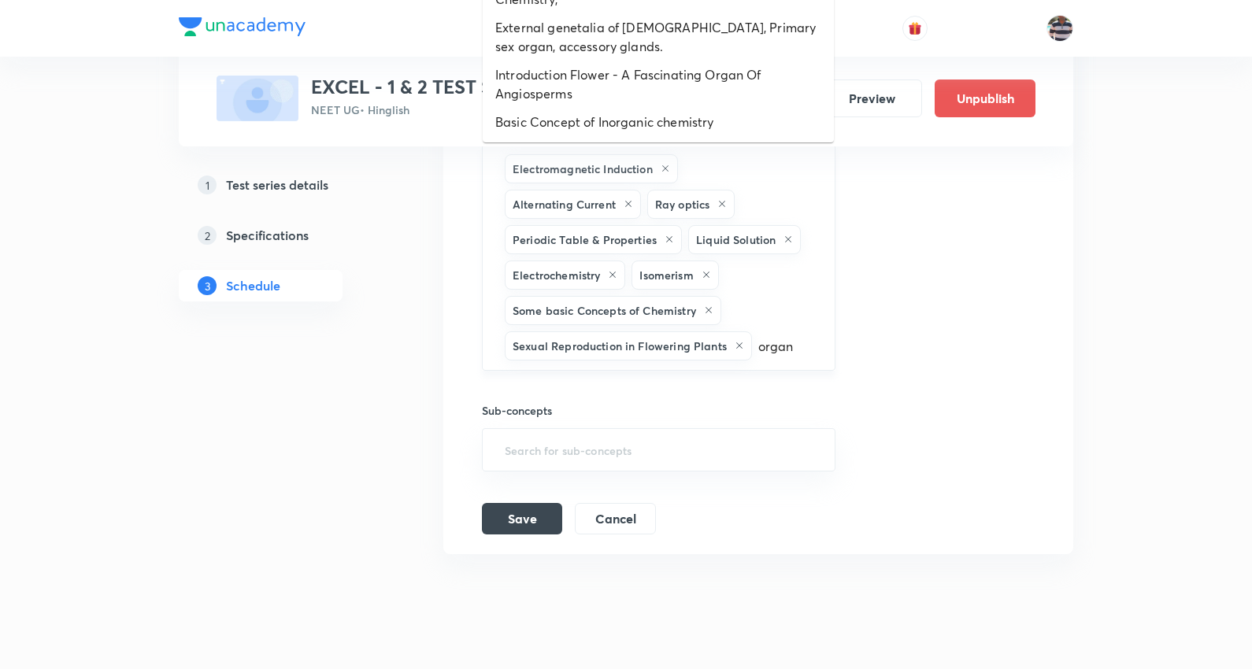
scroll to position [2387, 0]
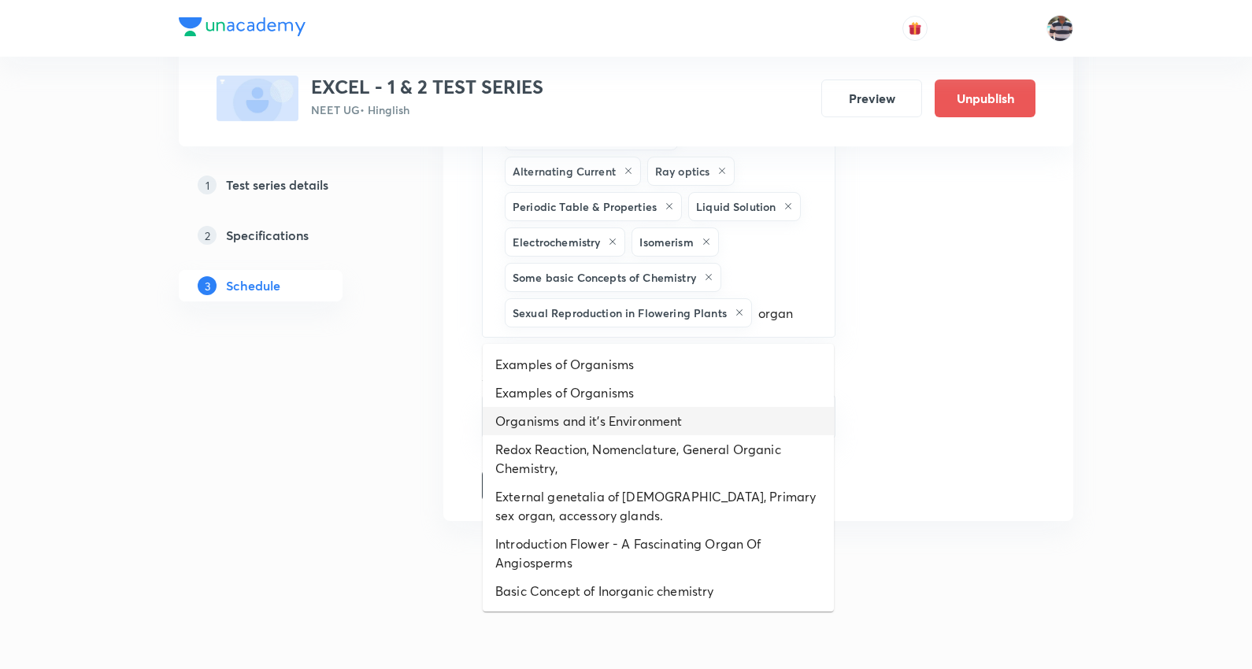
drag, startPoint x: 642, startPoint y: 413, endPoint x: 721, endPoint y: 0, distance: 420.9
click at [642, 413] on li "Organisms and it's Environment" at bounding box center [658, 421] width 351 height 28
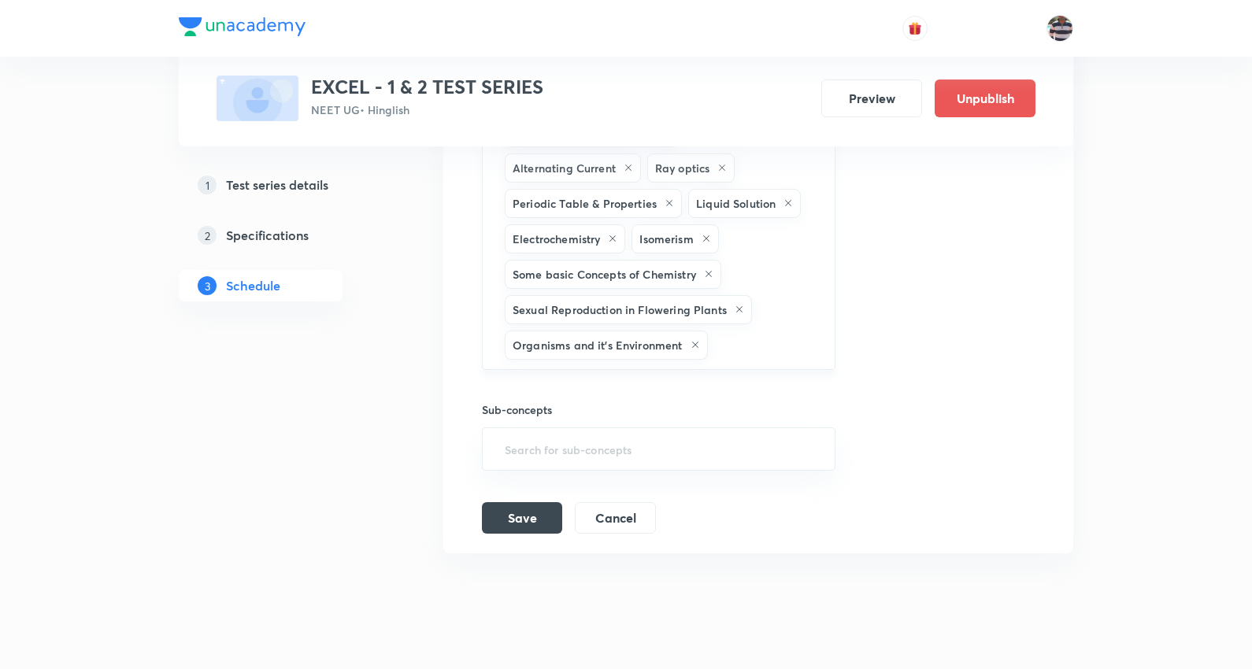
click at [760, 344] on input "text" at bounding box center [763, 345] width 105 height 29
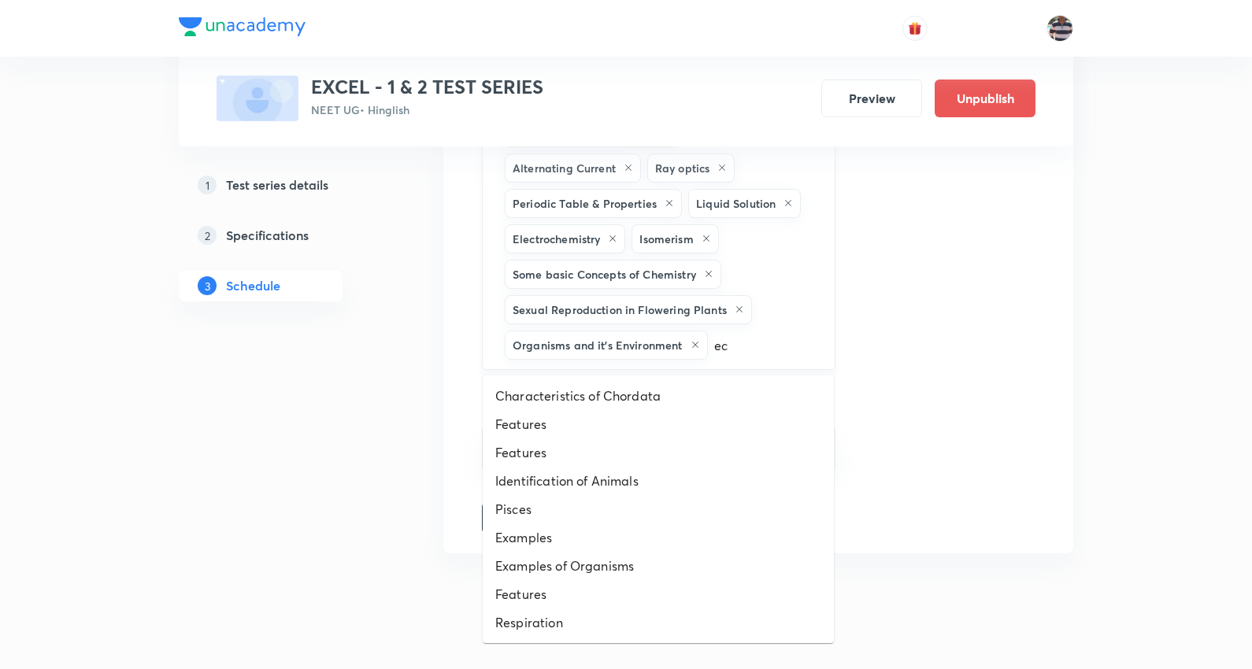
type input "eco"
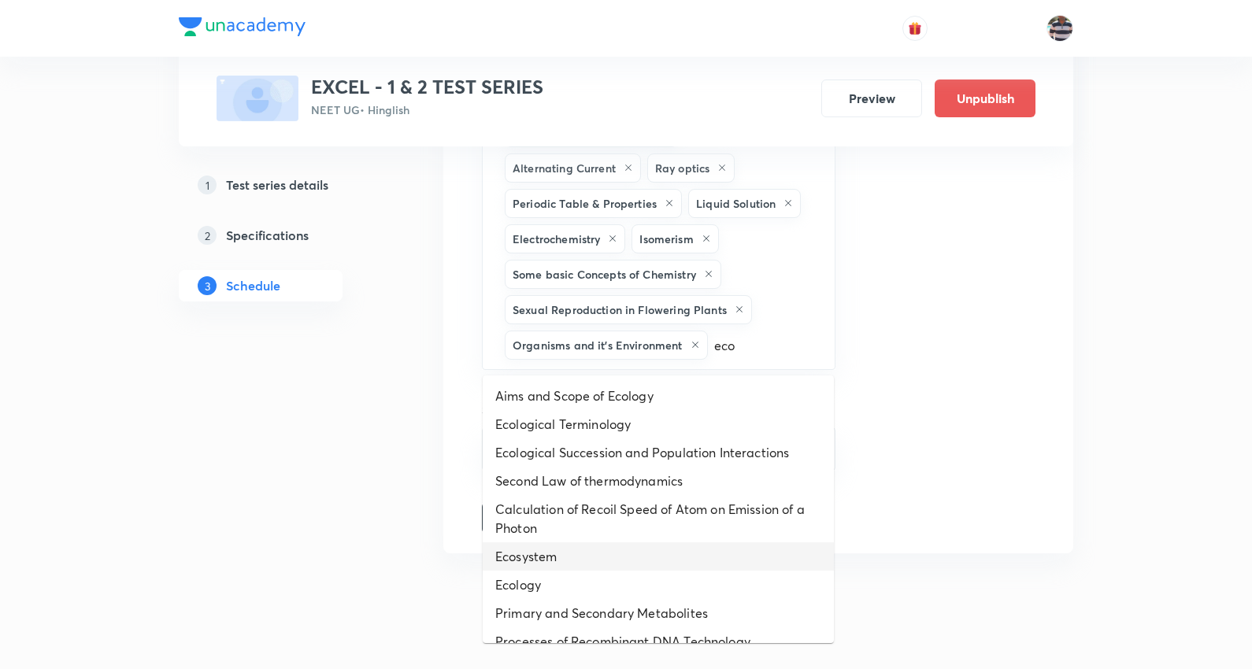
click at [551, 555] on li "Ecosystem" at bounding box center [658, 556] width 351 height 28
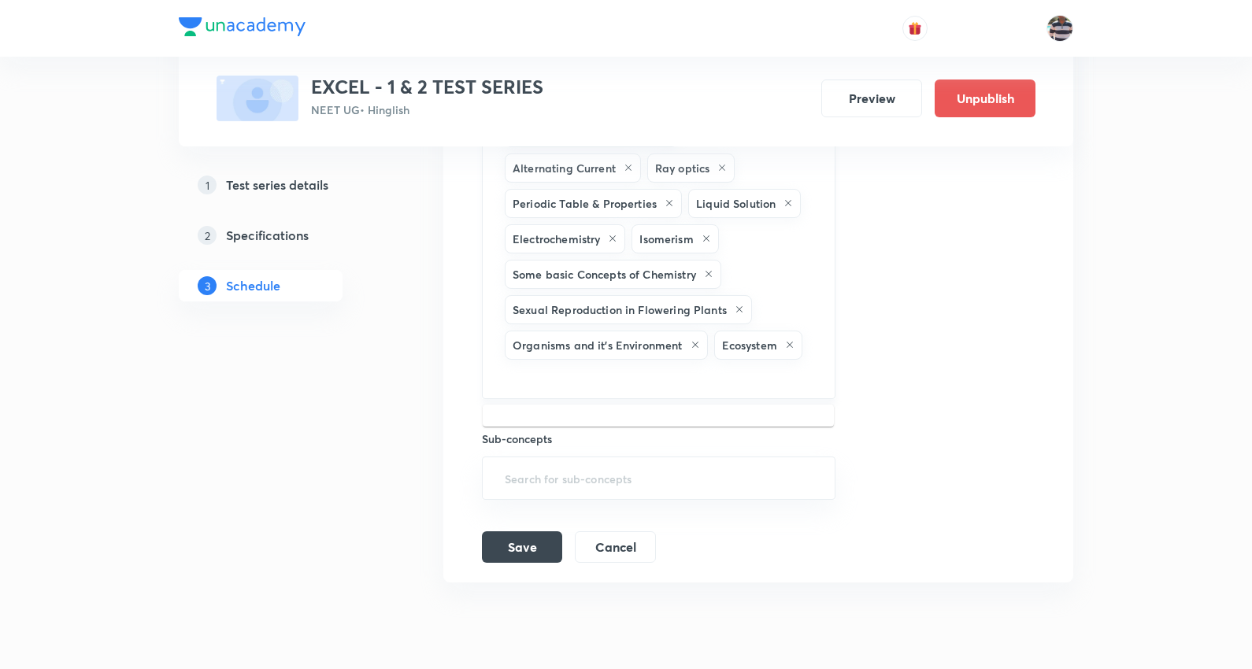
click at [691, 381] on input "text" at bounding box center [658, 377] width 314 height 29
type input "biodiver"
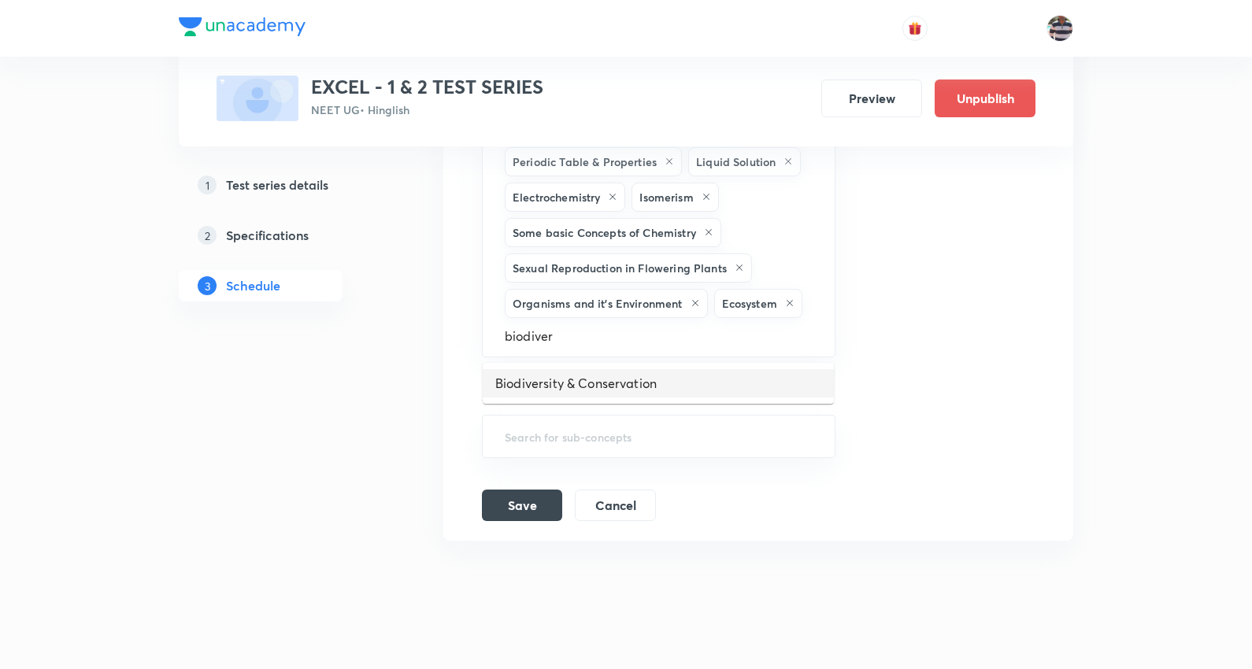
scroll to position [2451, 0]
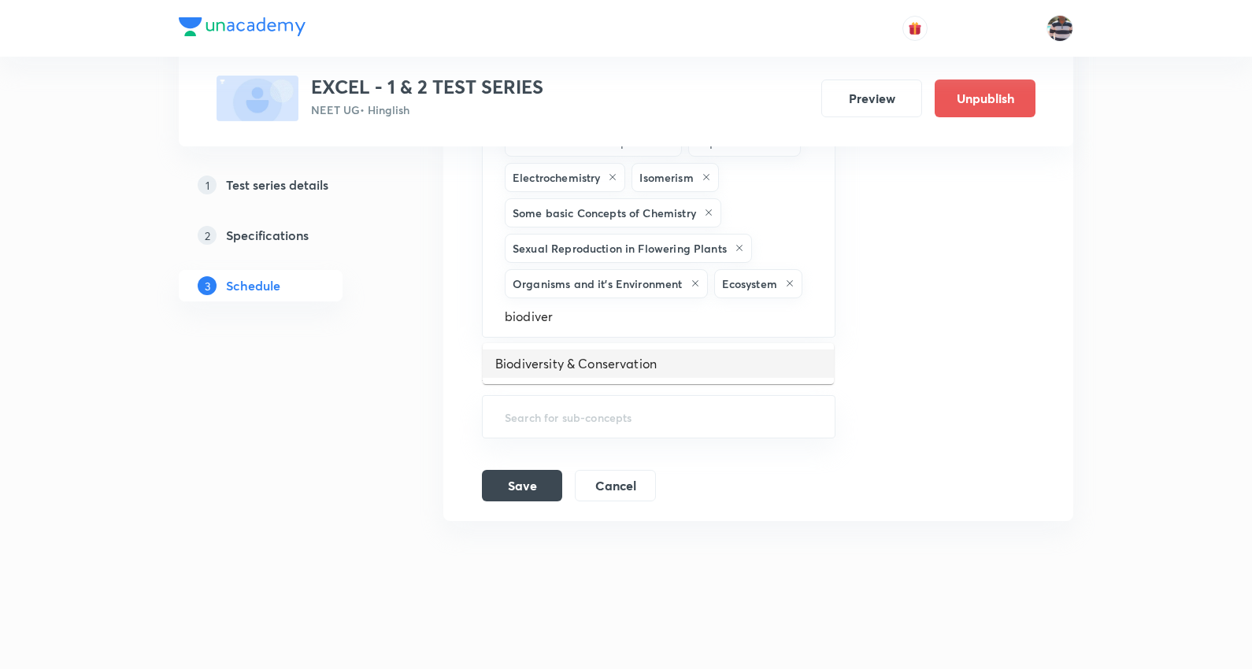
click at [656, 355] on li "Biodiversity & Conservation" at bounding box center [658, 364] width 351 height 28
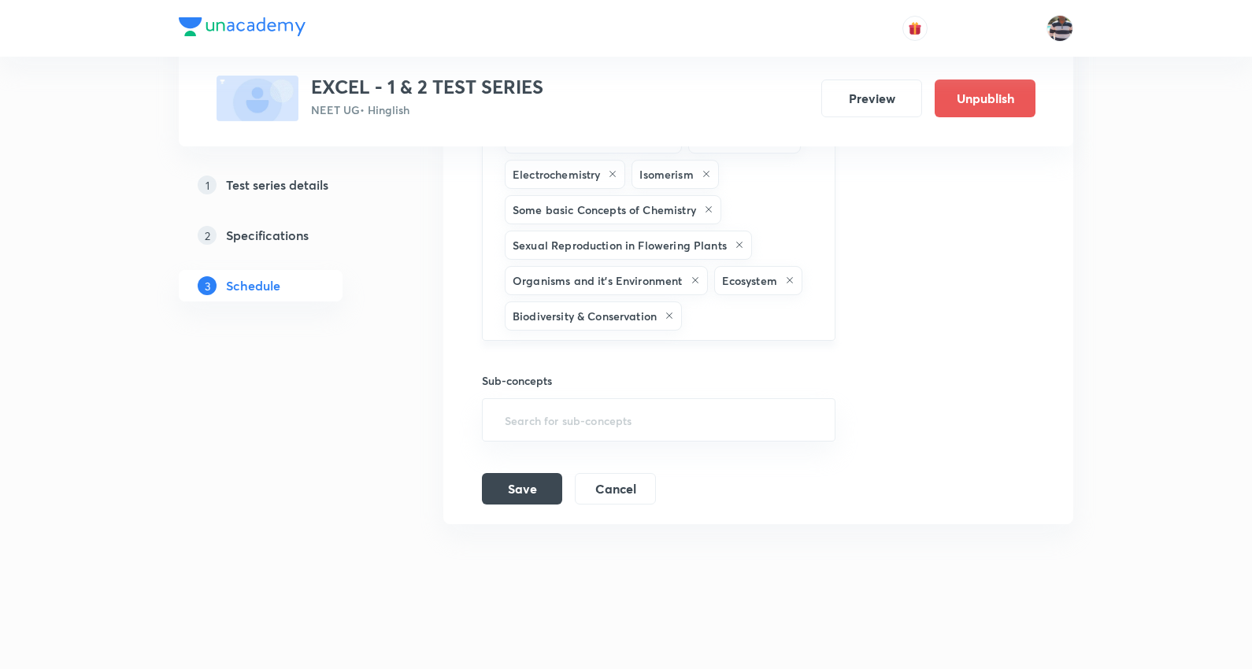
click at [728, 307] on input "text" at bounding box center [750, 316] width 131 height 29
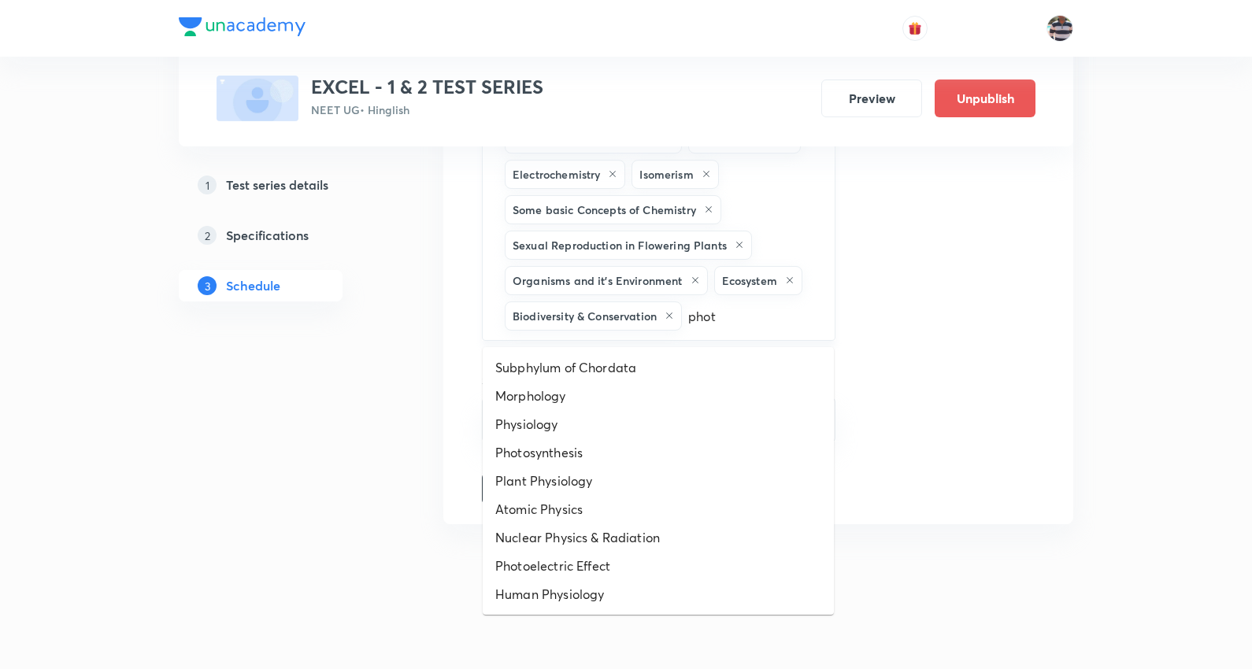
type input "photo"
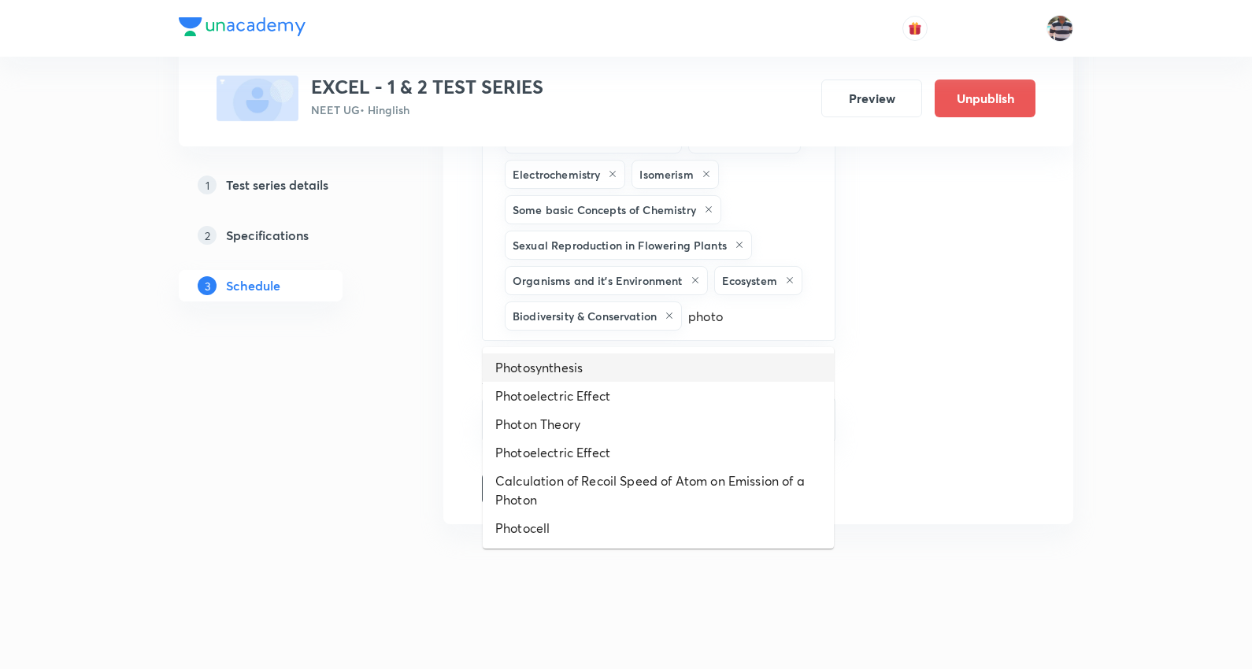
click at [569, 359] on li "Photosynthesis" at bounding box center [658, 367] width 351 height 28
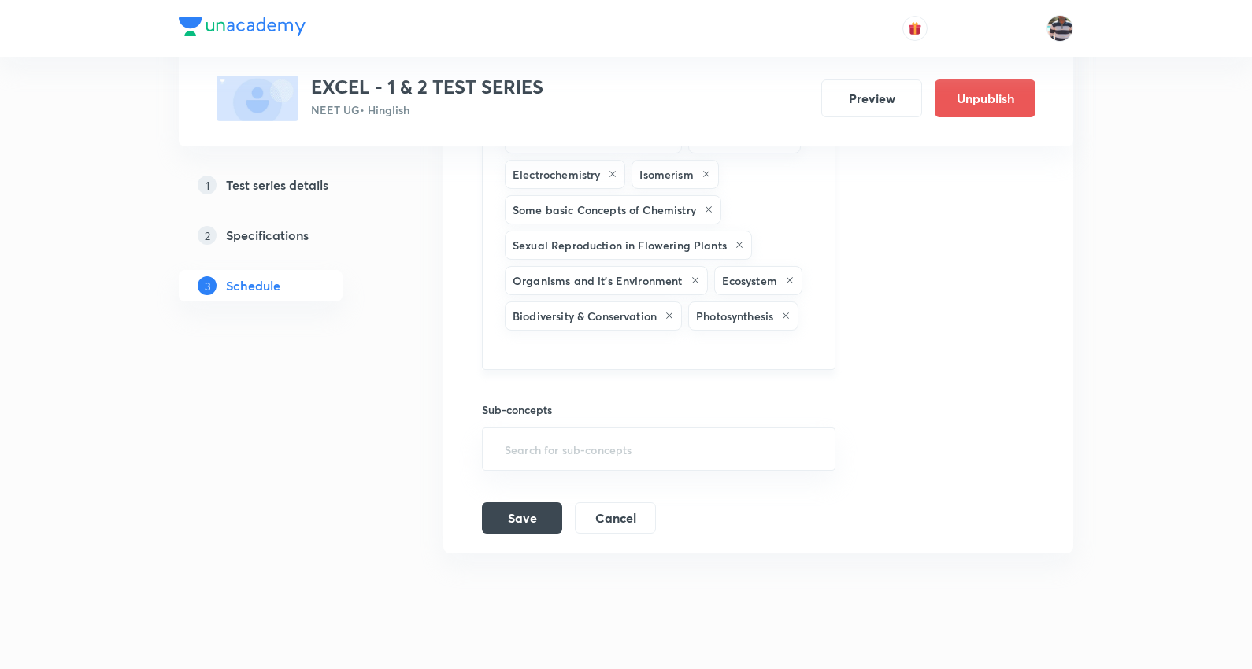
click at [728, 343] on input "text" at bounding box center [658, 348] width 314 height 29
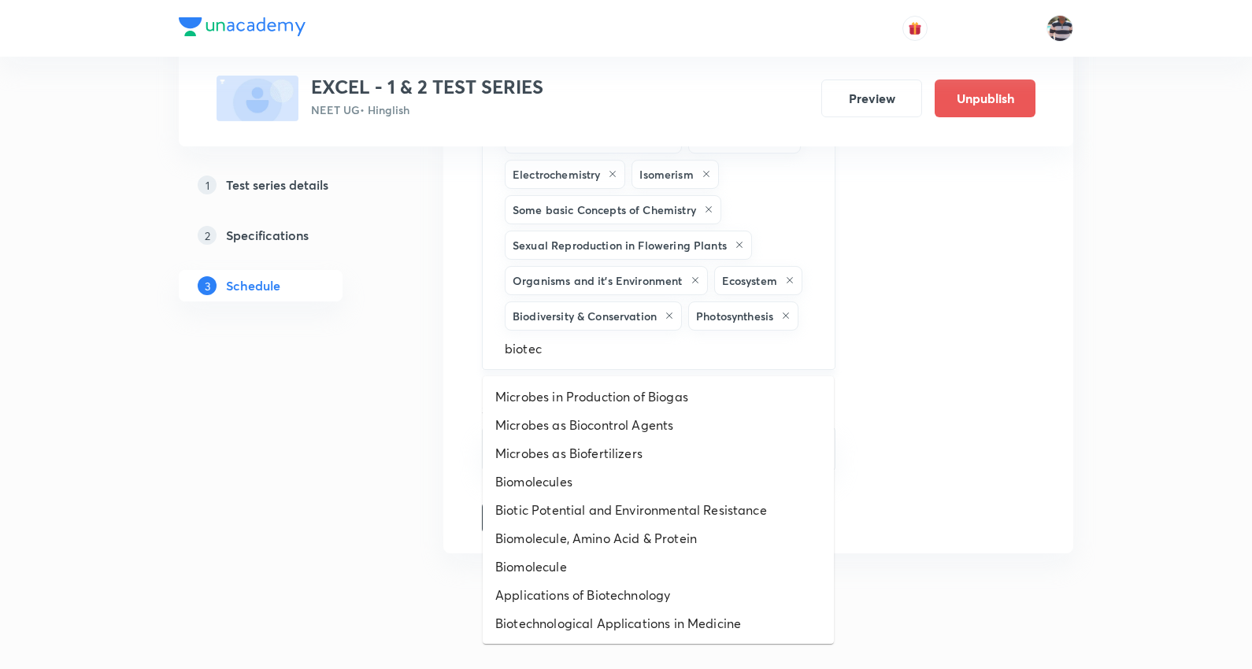
type input "biotech"
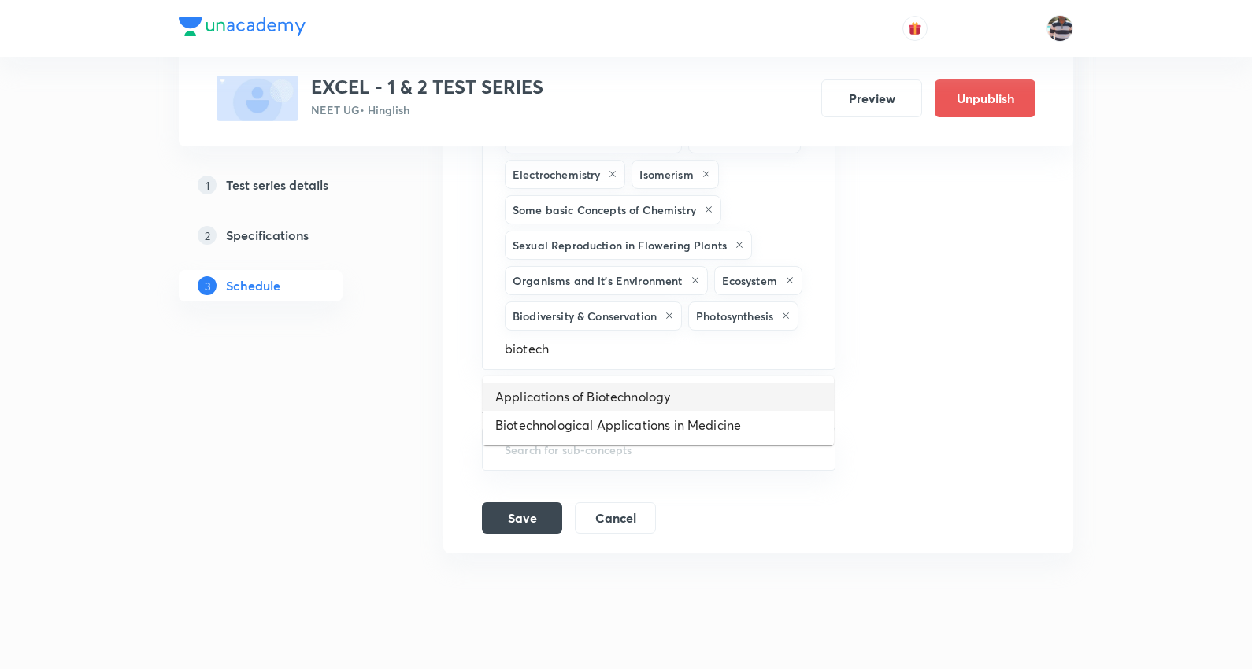
click at [616, 390] on li "Applications of Biotechnology" at bounding box center [658, 397] width 351 height 28
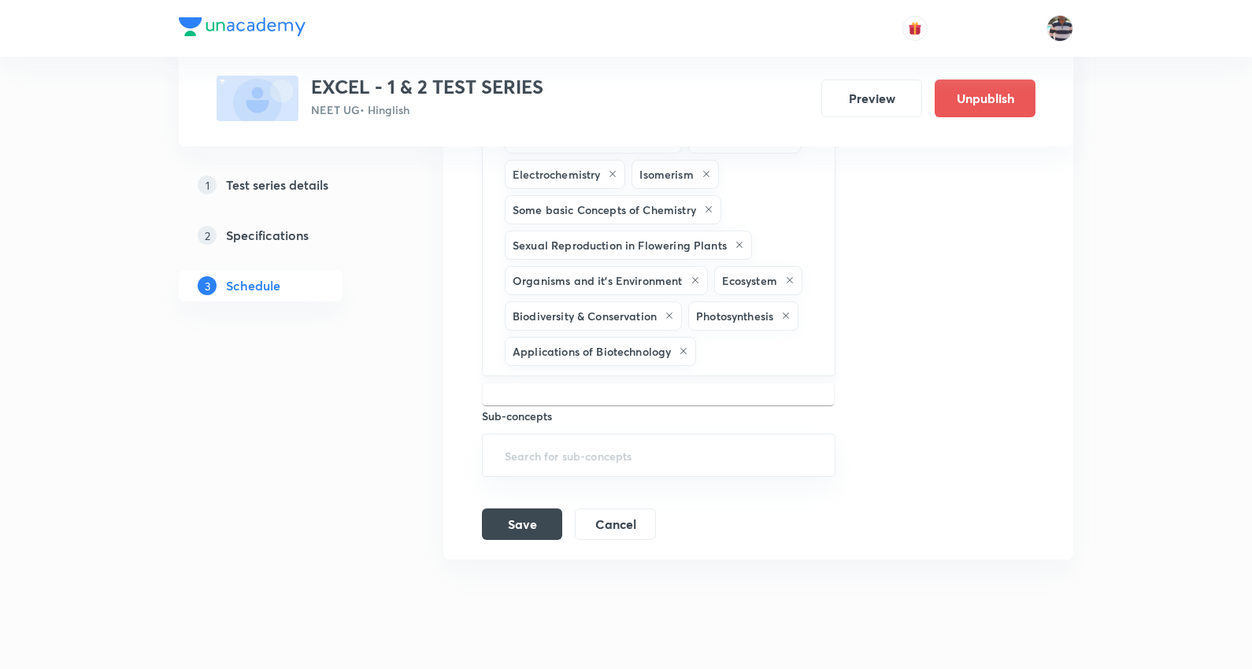
click at [749, 351] on input "text" at bounding box center [757, 351] width 116 height 29
type input "evo"
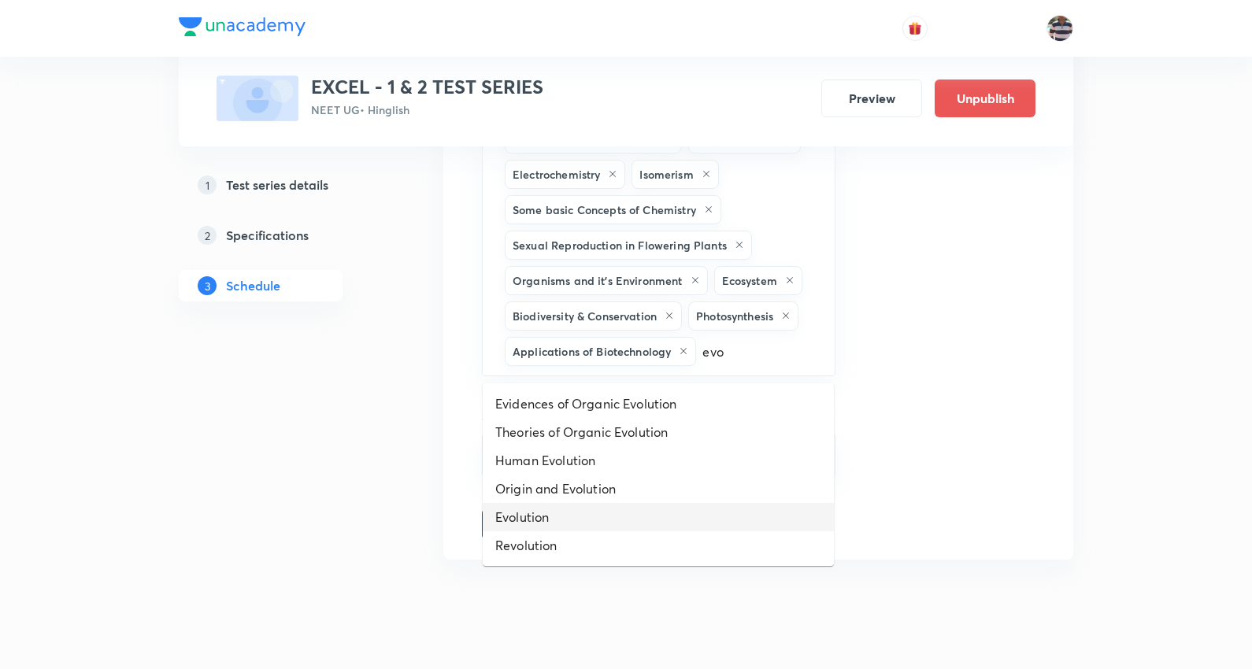
click at [549, 509] on li "Evolution" at bounding box center [658, 517] width 351 height 28
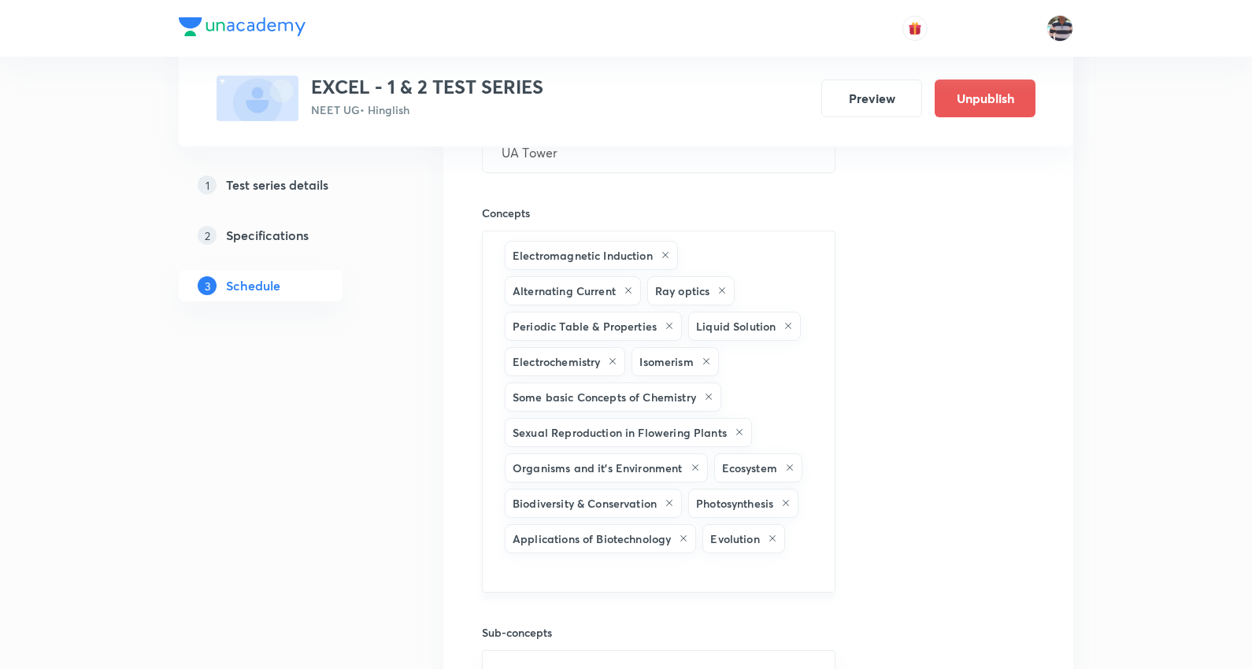
scroll to position [2364, 0]
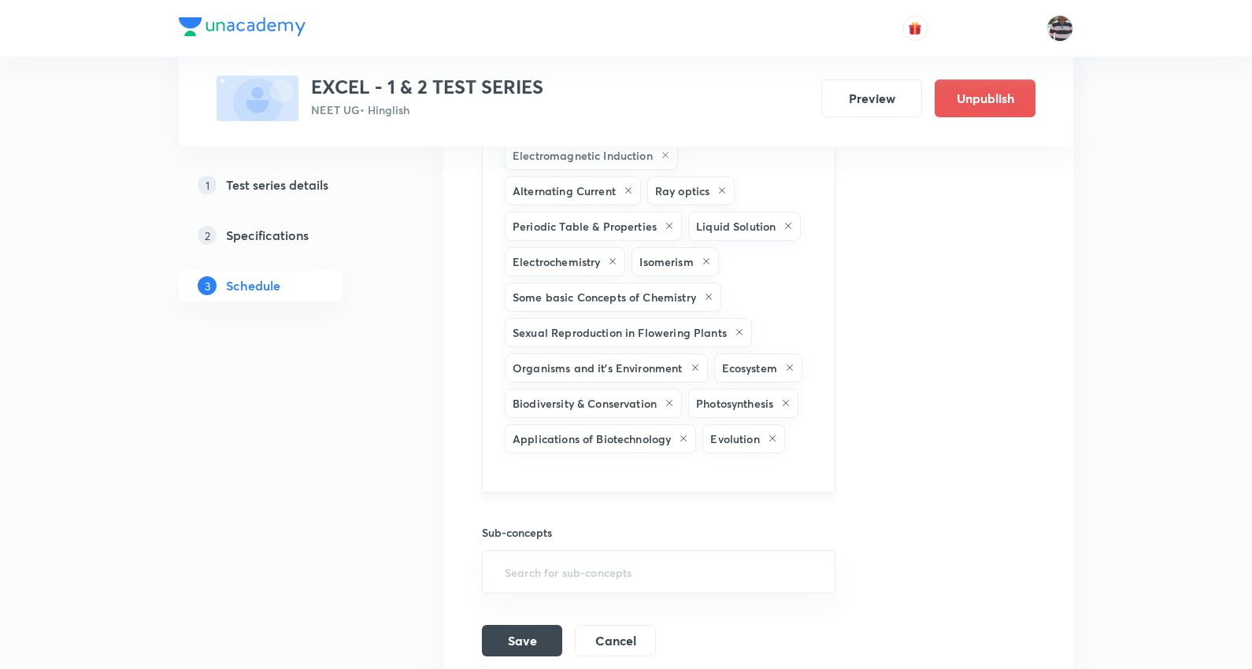
click at [801, 447] on div "Electromagnetic Induction Alternating Current Ray optics Periodic Table & Prope…" at bounding box center [658, 312] width 353 height 362
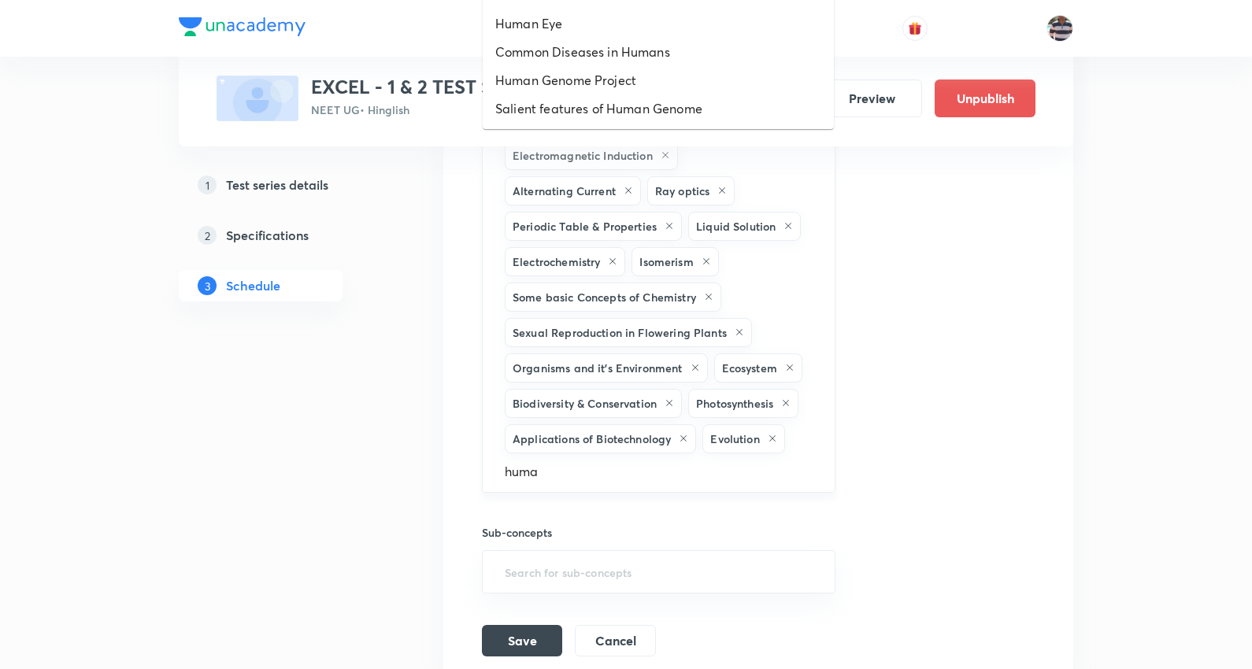
type input "human"
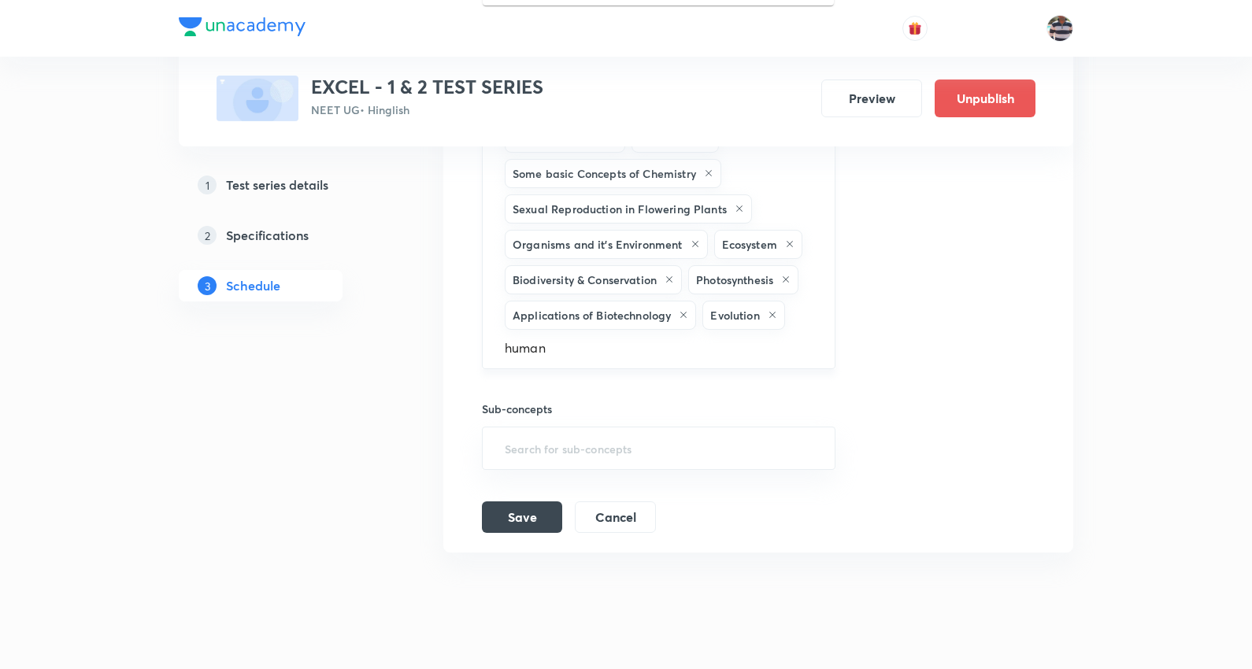
scroll to position [2522, 0]
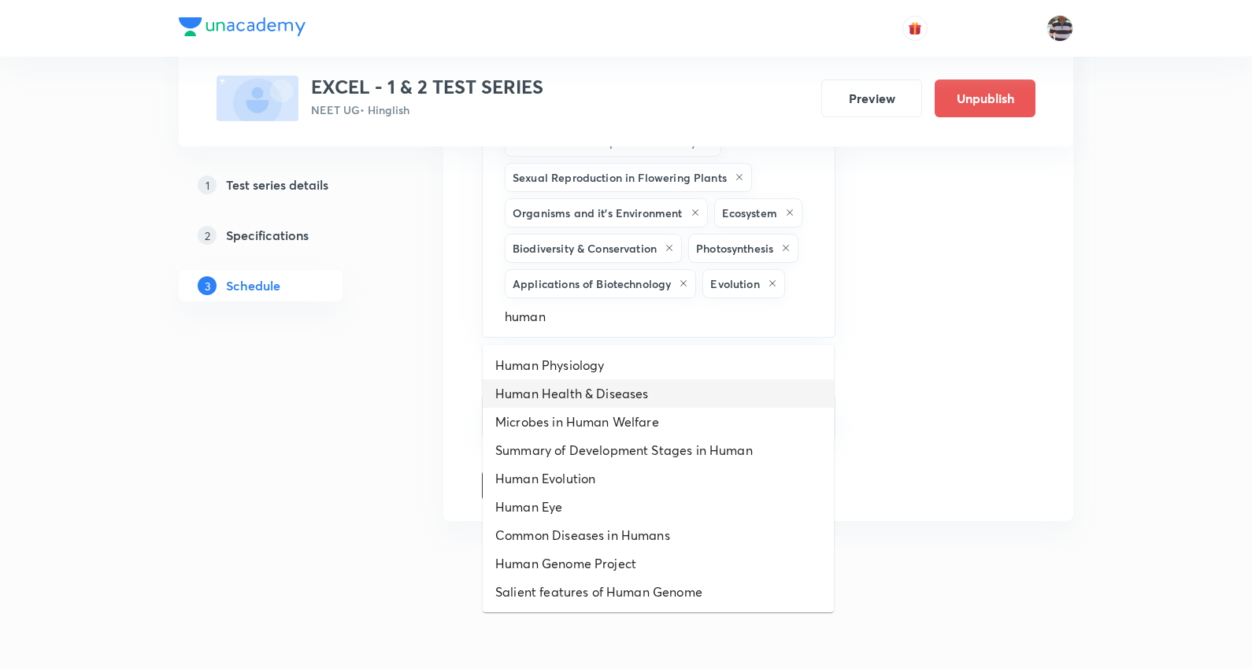
click at [612, 387] on li "Human Health & Diseases" at bounding box center [658, 393] width 351 height 28
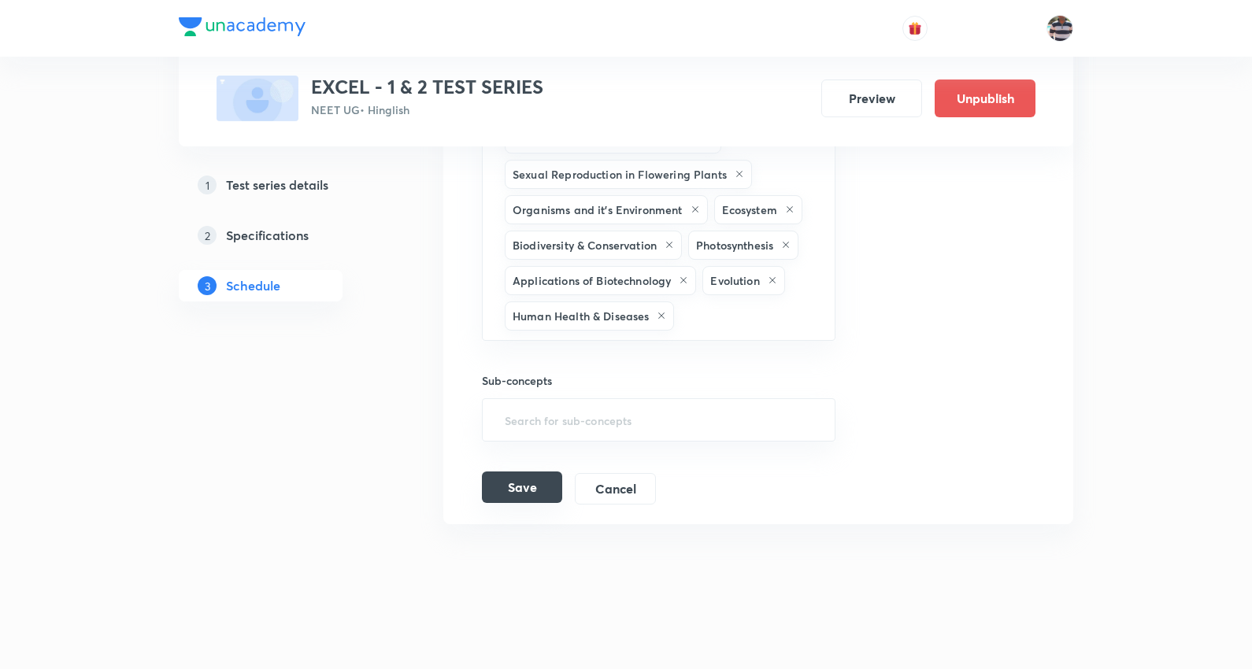
click at [546, 491] on button "Save" at bounding box center [522, 487] width 80 height 31
